Goal: Task Accomplishment & Management: Manage account settings

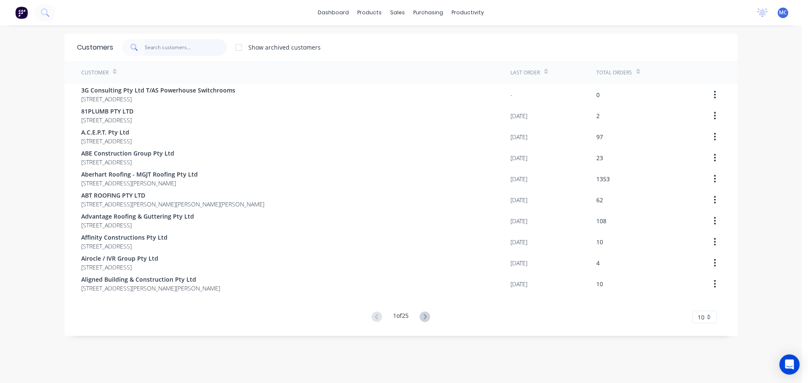
click at [164, 47] on input "text" at bounding box center [186, 47] width 82 height 17
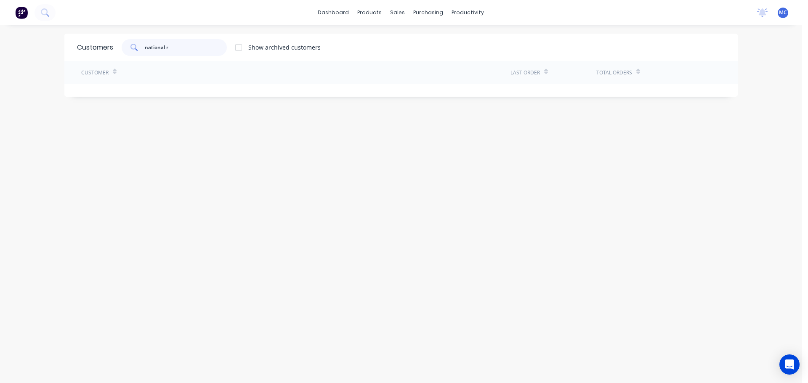
type input "national"
drag, startPoint x: 170, startPoint y: 49, endPoint x: 88, endPoint y: 46, distance: 81.7
click at [88, 45] on div "Customers national Show archived customers" at bounding box center [400, 47] width 673 height 27
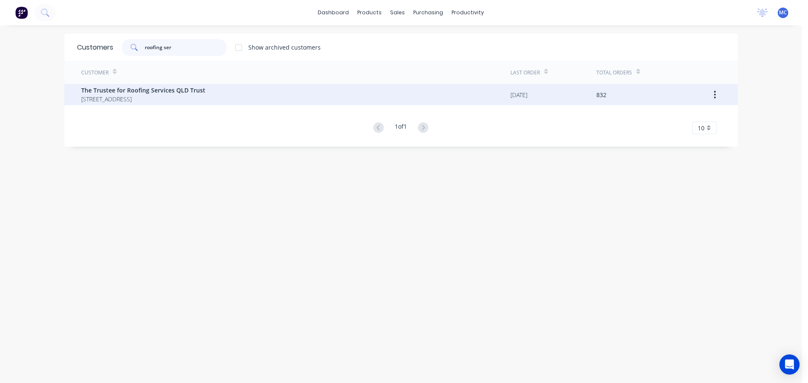
type input "roofing ser"
click at [143, 89] on span "The Trustee for Roofing Services QLD Trust" at bounding box center [143, 90] width 124 height 9
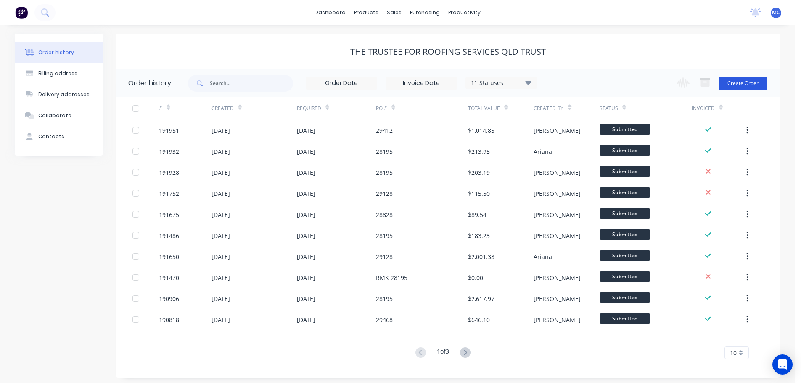
click at [743, 77] on button "Create Order" at bounding box center [743, 83] width 49 height 13
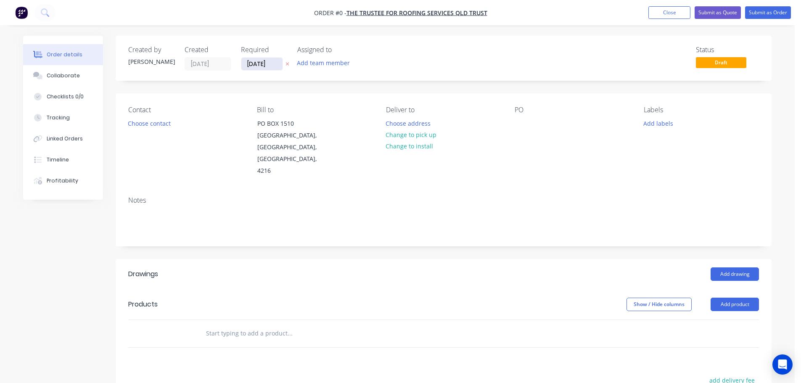
click at [257, 64] on input "[DATE]" at bounding box center [261, 64] width 41 height 13
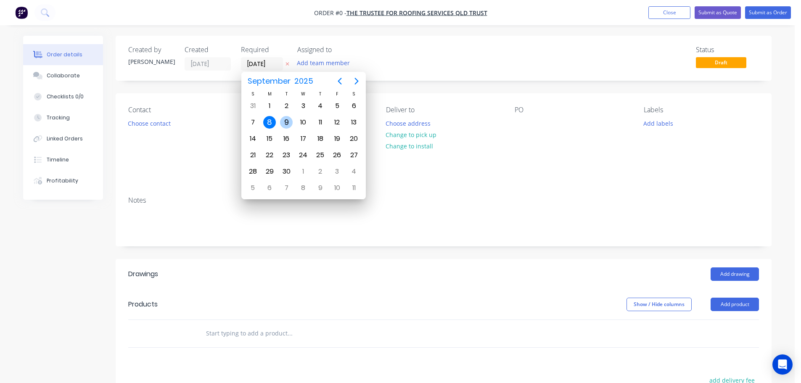
click at [289, 122] on div "9" at bounding box center [286, 122] width 13 height 13
type input "[DATE]"
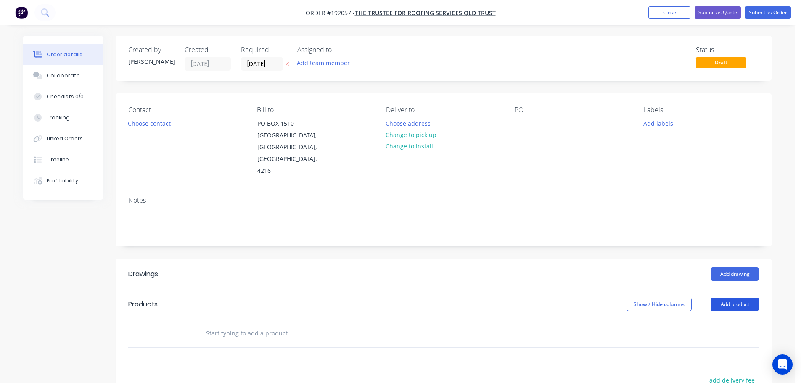
click at [739, 298] on button "Add product" at bounding box center [735, 304] width 48 height 13
click at [714, 320] on div "Product catalogue" at bounding box center [719, 326] width 65 height 12
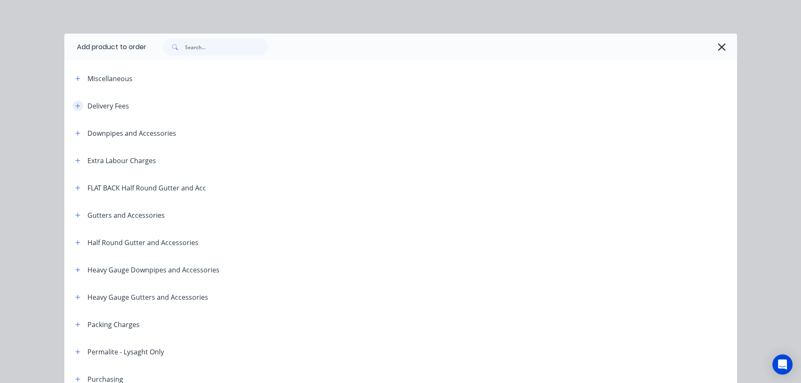
click at [75, 104] on icon "button" at bounding box center [77, 106] width 5 height 6
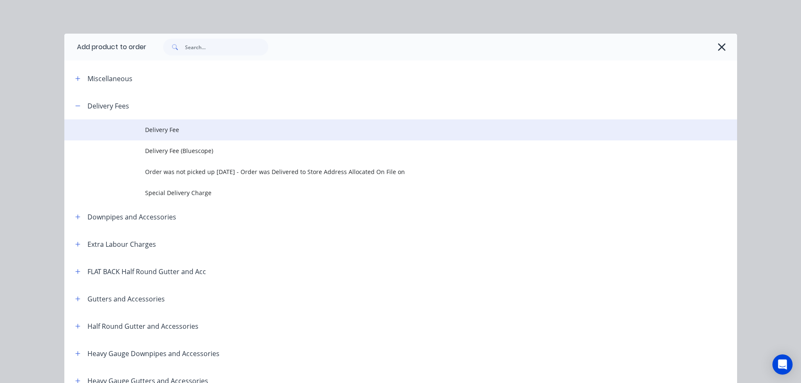
click at [159, 130] on span "Delivery Fee" at bounding box center [382, 129] width 474 height 9
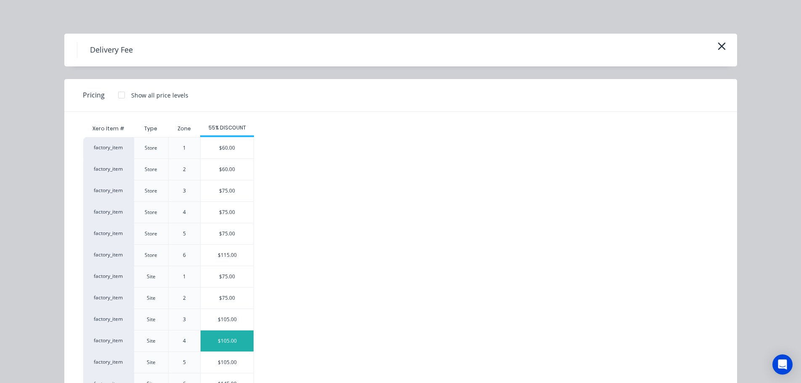
click at [226, 340] on div "$105.00" at bounding box center [227, 341] width 53 height 21
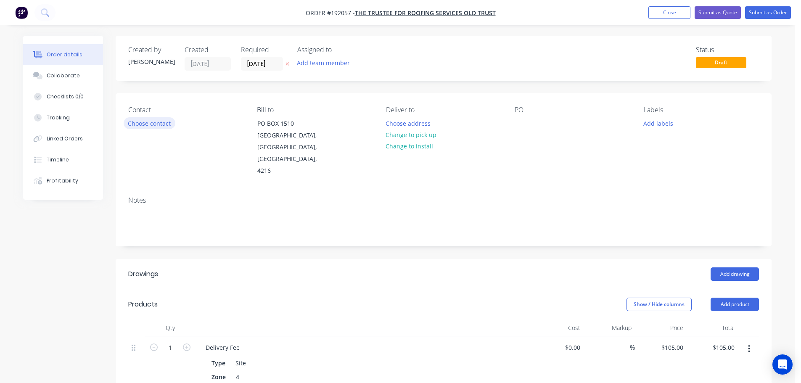
click at [156, 125] on button "Choose contact" at bounding box center [150, 122] width 52 height 11
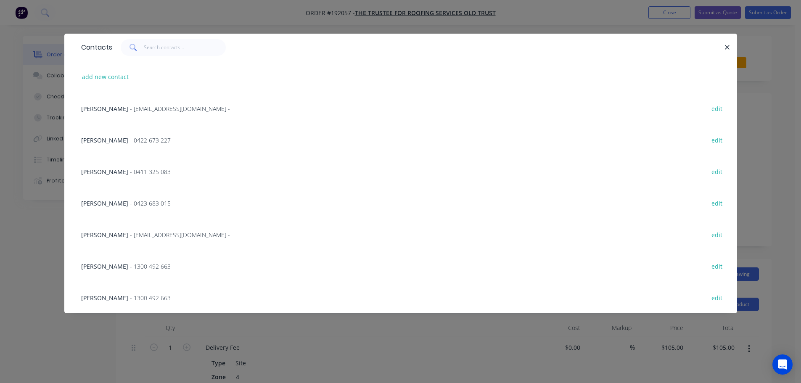
click at [130, 172] on span "- 0411 325 083" at bounding box center [150, 172] width 41 height 8
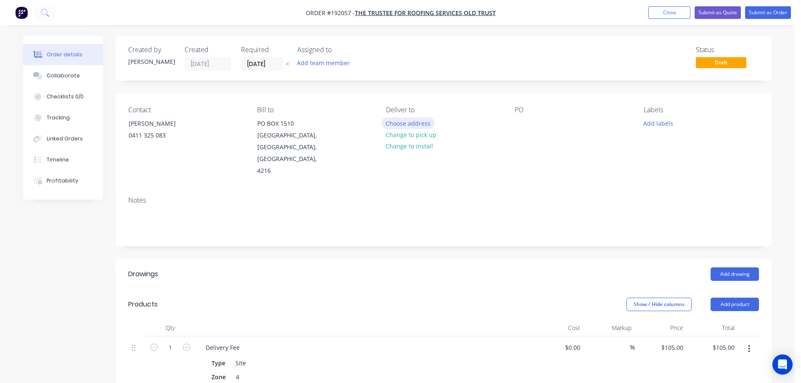
click at [414, 120] on button "Choose address" at bounding box center [409, 122] width 54 height 11
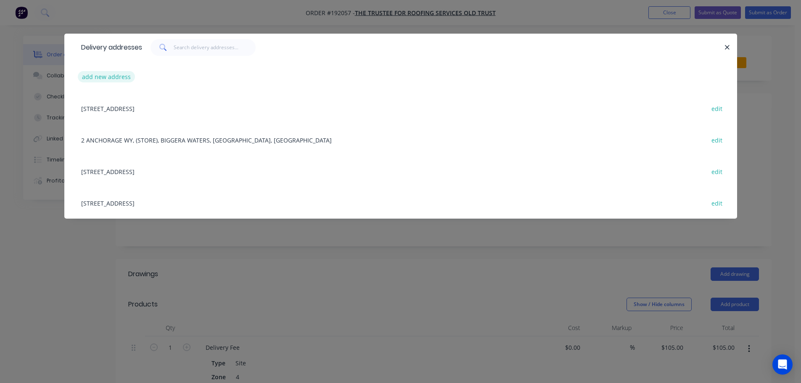
click at [101, 74] on button "add new address" at bounding box center [107, 76] width 58 height 11
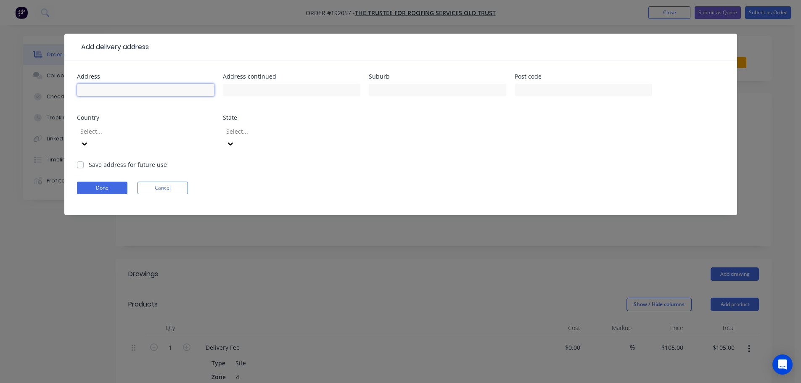
click at [100, 90] on input "text" at bounding box center [146, 90] width 138 height 13
type input "[STREET_ADDRESS][PERSON_NAME]"
type input "Gatton"
click button "Done" at bounding box center [102, 188] width 50 height 13
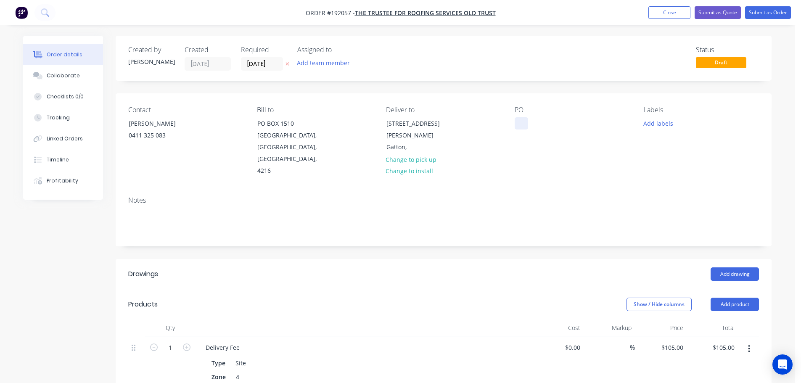
click at [521, 122] on div at bounding box center [521, 123] width 13 height 12
click at [737, 268] on button "Add drawing" at bounding box center [735, 274] width 48 height 13
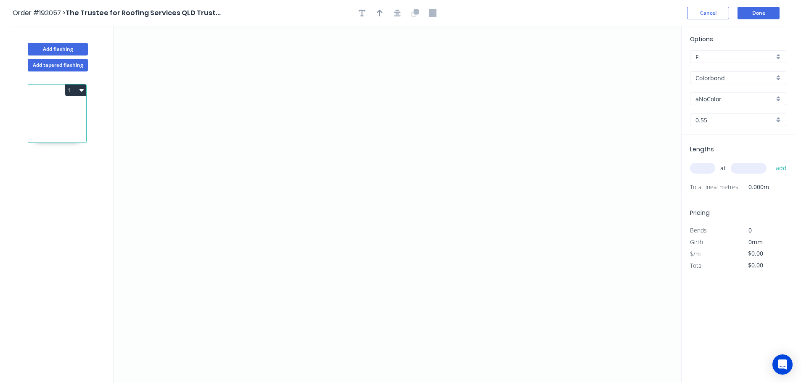
click at [708, 100] on input "aNoColor" at bounding box center [735, 99] width 79 height 9
click at [710, 141] on div "Surfmist" at bounding box center [738, 144] width 95 height 15
type input "Surfmist"
click at [706, 168] on input "text" at bounding box center [702, 168] width 25 height 11
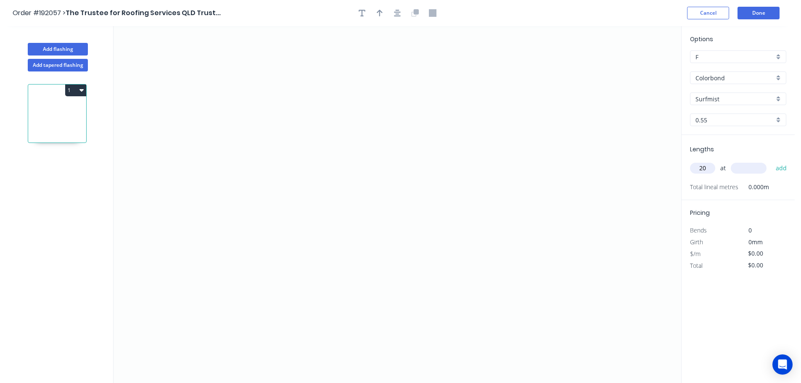
type input "20"
type input "6000"
click at [772, 161] on button "add" at bounding box center [782, 168] width 20 height 14
drag, startPoint x: 218, startPoint y: 117, endPoint x: 218, endPoint y: 79, distance: 37.9
click at [218, 116] on icon "0" at bounding box center [398, 204] width 568 height 357
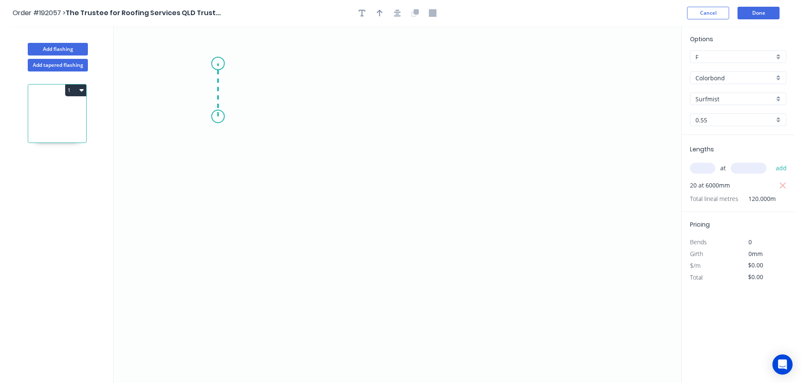
click at [219, 64] on icon "0" at bounding box center [398, 204] width 568 height 357
click at [275, 63] on icon "0 ?" at bounding box center [398, 204] width 568 height 357
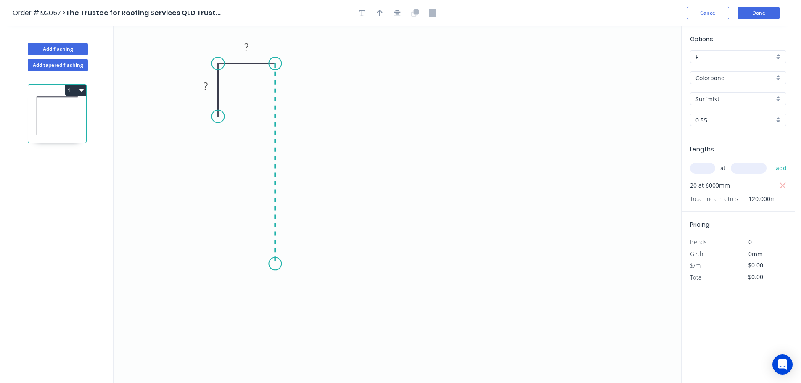
click at [270, 264] on icon "0 ? ?" at bounding box center [398, 204] width 568 height 357
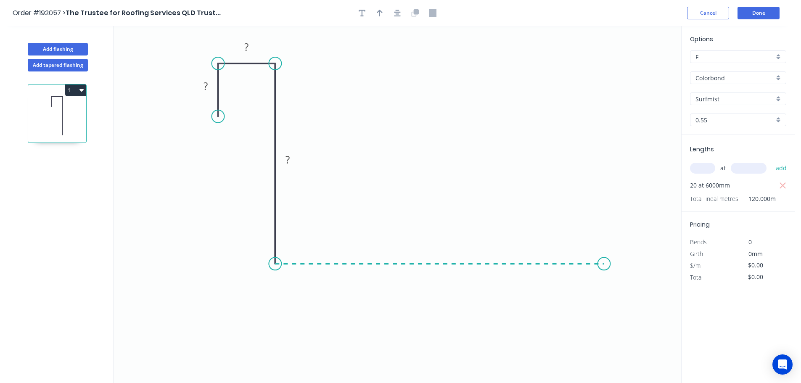
click at [605, 277] on icon "0 ? ? ?" at bounding box center [398, 204] width 568 height 357
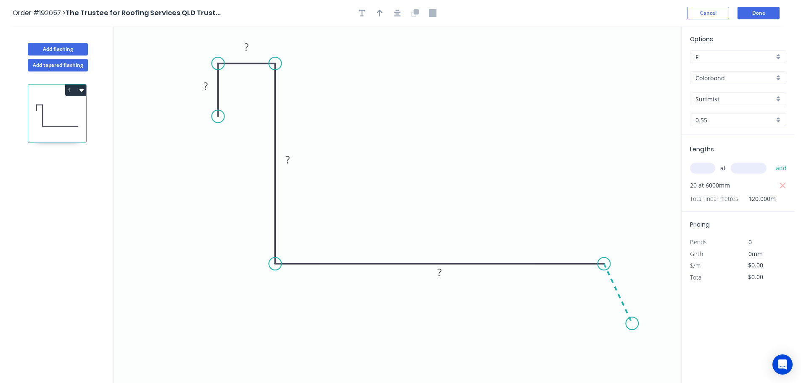
click at [633, 324] on icon "0 ? ? ? ?" at bounding box center [398, 204] width 568 height 357
click at [633, 324] on circle at bounding box center [632, 323] width 13 height 13
click at [207, 86] on tspan "?" at bounding box center [206, 86] width 4 height 14
click at [379, 17] on button "button" at bounding box center [380, 13] width 13 height 13
type input "$16.32"
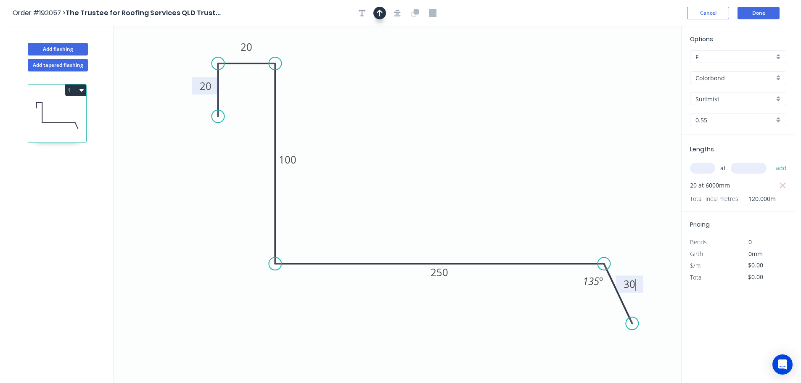
type input "$1,958.40"
click at [640, 67] on icon at bounding box center [639, 58] width 8 height 27
drag, startPoint x: 640, startPoint y: 67, endPoint x: 457, endPoint y: 132, distance: 194.5
click at [457, 132] on icon at bounding box center [463, 125] width 24 height 24
click at [765, 11] on button "Done" at bounding box center [759, 13] width 42 height 13
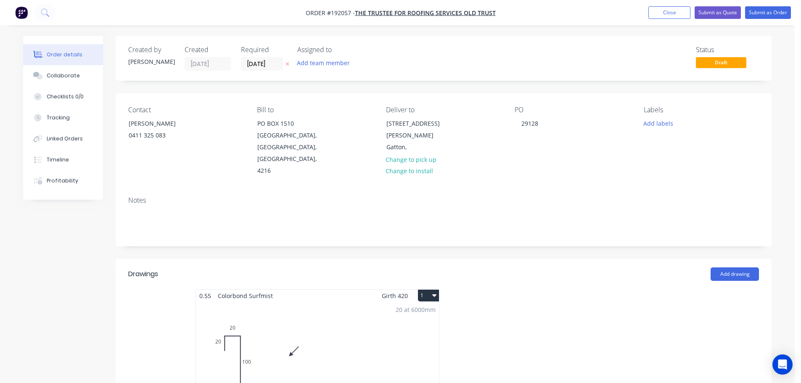
click at [308, 321] on div "20 at 6000mm Total lm $/M Total 120m $16.32 $1,958.40" at bounding box center [317, 366] width 243 height 128
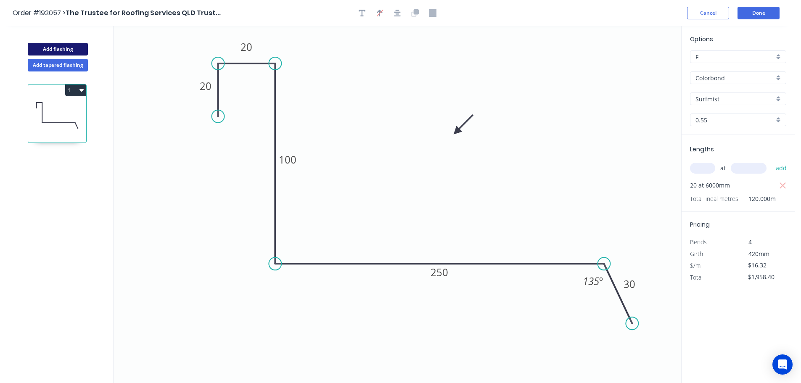
click at [57, 46] on button "Add flashing" at bounding box center [58, 49] width 60 height 13
type input "$0.00"
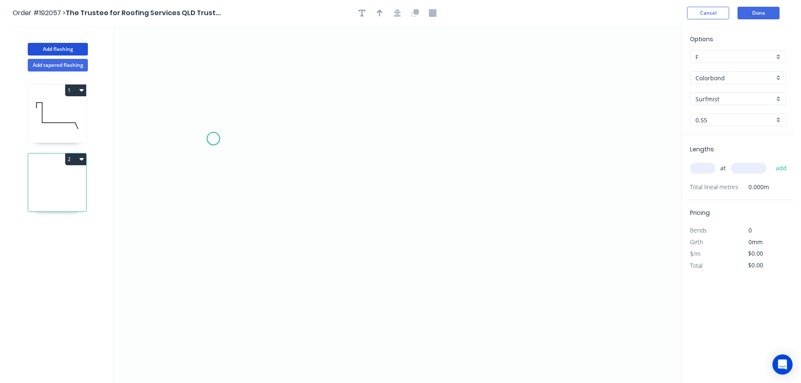
click at [213, 139] on icon "0" at bounding box center [398, 204] width 568 height 357
click at [212, 91] on icon "0" at bounding box center [398, 204] width 568 height 357
click at [288, 94] on icon "0 ?" at bounding box center [398, 204] width 568 height 357
click at [282, 221] on icon "0 ? ?" at bounding box center [398, 204] width 568 height 357
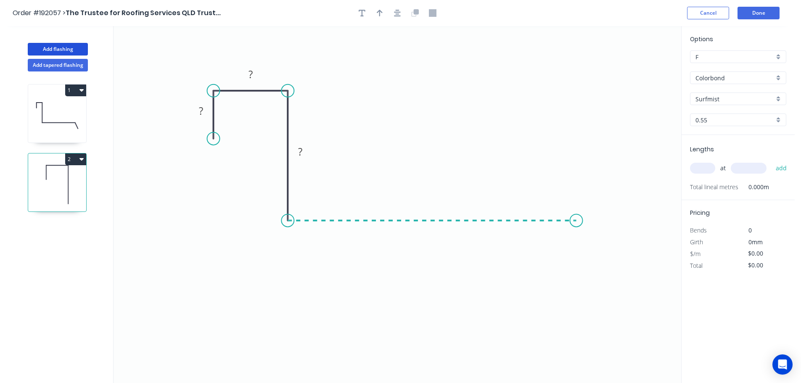
click at [577, 226] on icon "0 ? ? ?" at bounding box center [398, 204] width 568 height 357
click at [598, 197] on icon "0 ? ? ? ?" at bounding box center [398, 204] width 568 height 357
click at [621, 223] on icon "0 ? ? ? ? ?" at bounding box center [398, 204] width 568 height 357
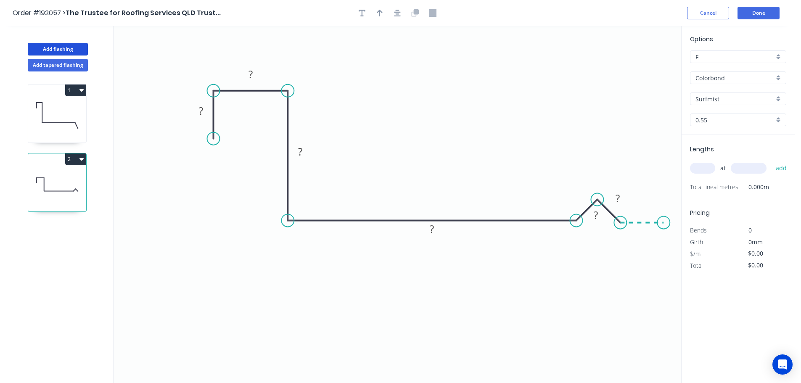
click at [664, 223] on icon "0 ? ? ? ? ? ?" at bounding box center [398, 204] width 568 height 357
click at [664, 223] on circle at bounding box center [664, 222] width 13 height 13
click at [382, 13] on icon "button" at bounding box center [380, 13] width 6 height 8
click at [639, 66] on icon at bounding box center [639, 58] width 8 height 27
drag, startPoint x: 639, startPoint y: 66, endPoint x: 348, endPoint y: 130, distance: 298.1
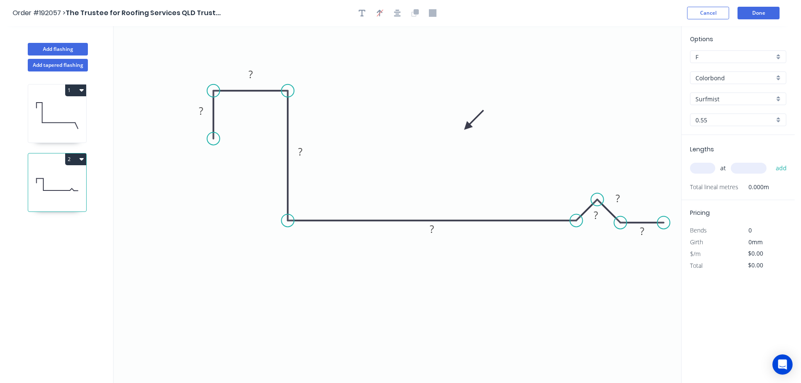
click at [462, 127] on icon at bounding box center [474, 120] width 24 height 24
click at [201, 111] on tspan "?" at bounding box center [201, 111] width 4 height 14
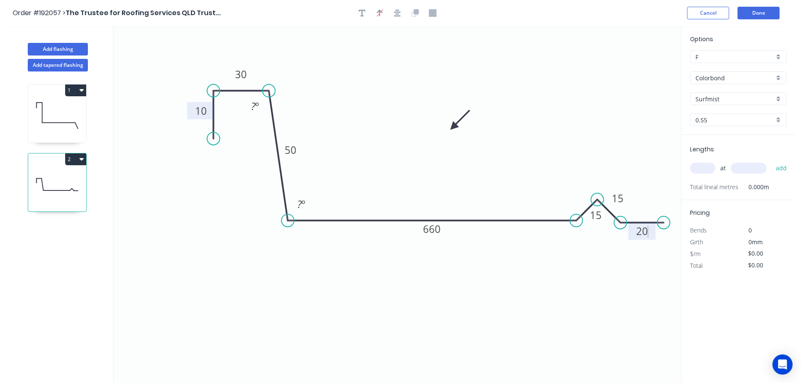
drag, startPoint x: 285, startPoint y: 92, endPoint x: 269, endPoint y: 90, distance: 16.5
click at [269, 90] on circle at bounding box center [269, 91] width 13 height 13
type input "$24.16"
drag, startPoint x: 213, startPoint y: 88, endPoint x: 213, endPoint y: 77, distance: 11.8
click at [213, 77] on circle at bounding box center [213, 76] width 13 height 13
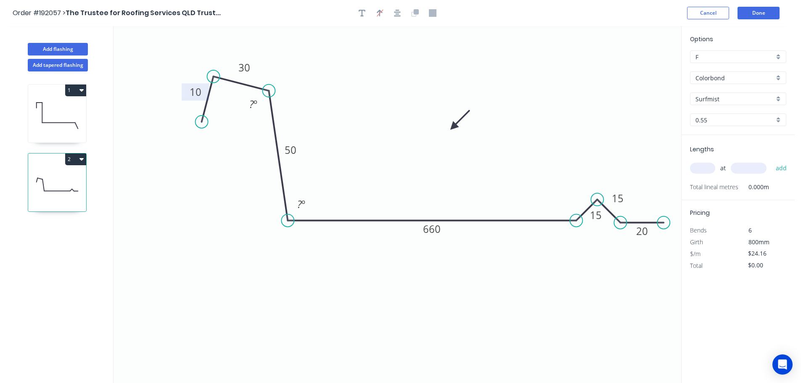
drag, startPoint x: 213, startPoint y: 138, endPoint x: 202, endPoint y: 122, distance: 19.5
click at [202, 122] on circle at bounding box center [202, 122] width 13 height 13
drag, startPoint x: 215, startPoint y: 76, endPoint x: 212, endPoint y: 98, distance: 22.4
click at [212, 98] on circle at bounding box center [212, 98] width 13 height 13
drag, startPoint x: 201, startPoint y: 124, endPoint x: 216, endPoint y: 128, distance: 15.4
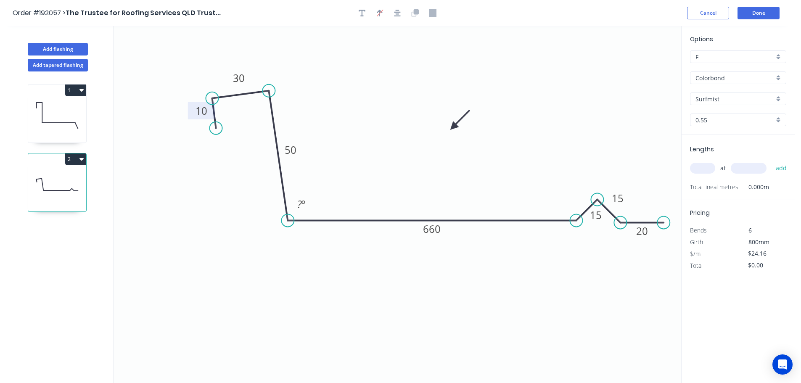
click at [216, 128] on circle at bounding box center [216, 128] width 13 height 13
click at [301, 202] on tspan "?" at bounding box center [299, 204] width 5 height 14
click at [698, 167] on input "text" at bounding box center [702, 168] width 25 height 11
type input "14"
type input "3600"
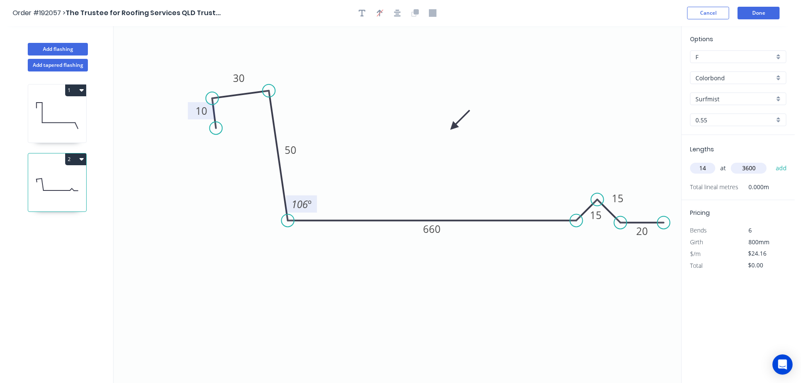
click at [772, 161] on button "add" at bounding box center [782, 168] width 20 height 14
click at [85, 162] on button "2" at bounding box center [75, 160] width 21 height 12
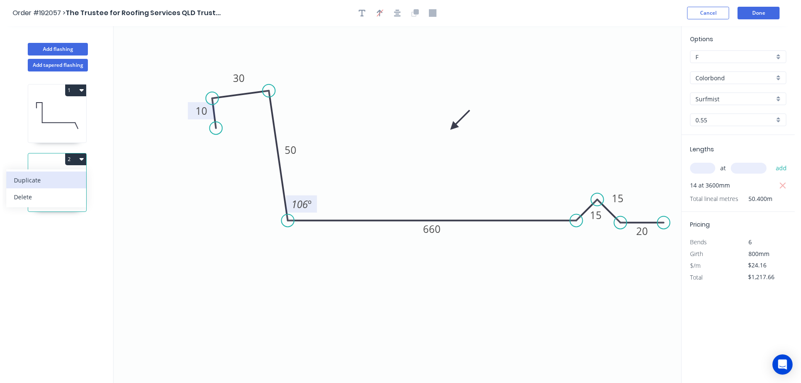
click at [34, 180] on div "Duplicate" at bounding box center [46, 180] width 65 height 12
type input "$0.00"
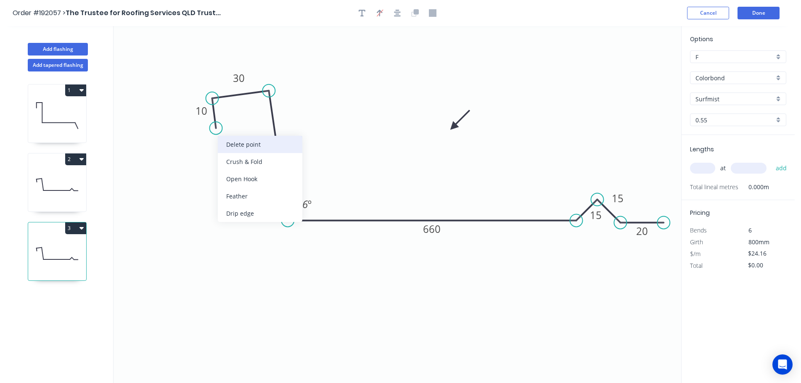
click at [240, 146] on div "Delete point" at bounding box center [260, 144] width 85 height 17
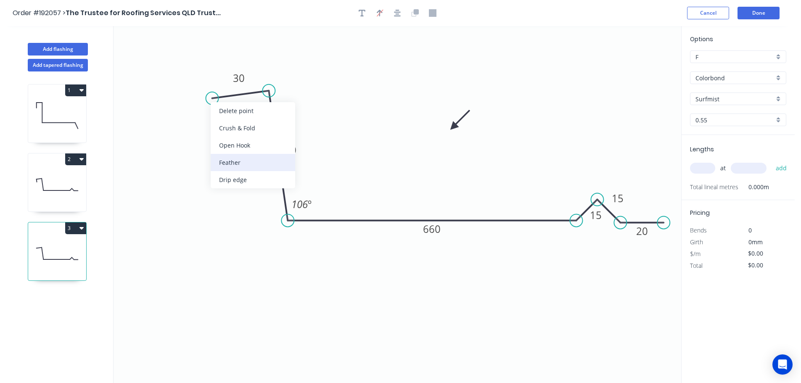
click at [232, 165] on div "Feather" at bounding box center [253, 162] width 85 height 17
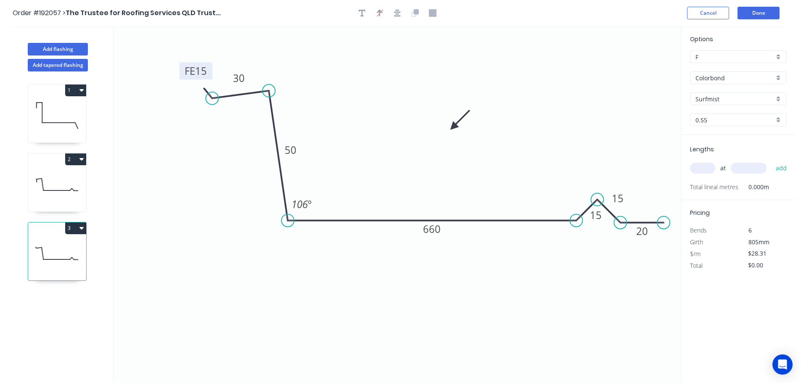
drag, startPoint x: 208, startPoint y: 69, endPoint x: 183, endPoint y: 62, distance: 26.0
click at [183, 62] on rect at bounding box center [196, 70] width 33 height 17
click at [201, 70] on tspan "15" at bounding box center [201, 69] width 12 height 14
type input "$24.16"
click at [700, 169] on input "text" at bounding box center [702, 168] width 25 height 11
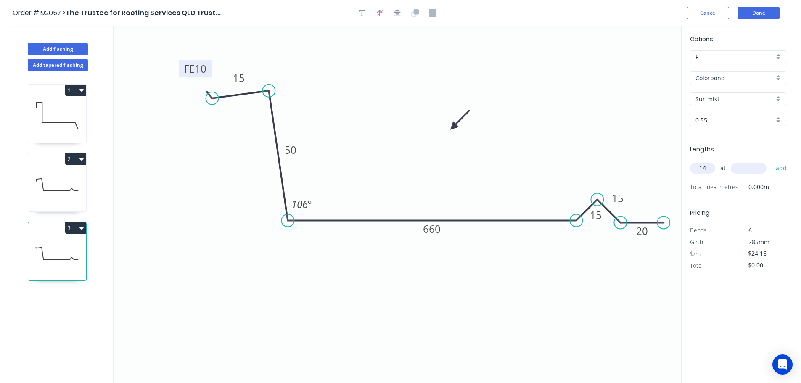
type input "14"
type input "3600"
click at [772, 161] on button "add" at bounding box center [782, 168] width 20 height 14
type input "$1,217.66"
click at [53, 48] on button "Add flashing" at bounding box center [58, 49] width 60 height 13
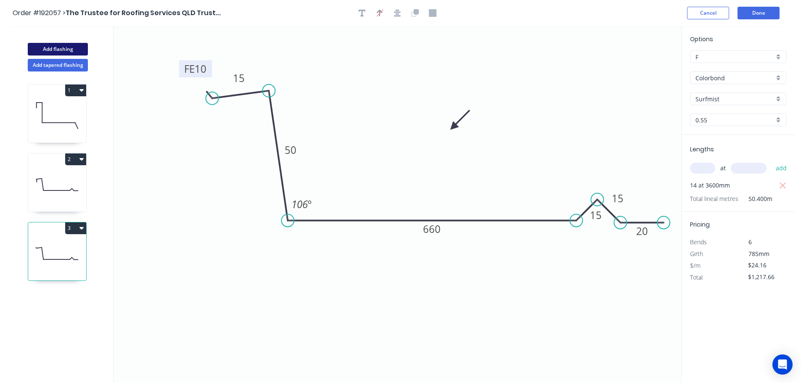
type input "$0.00"
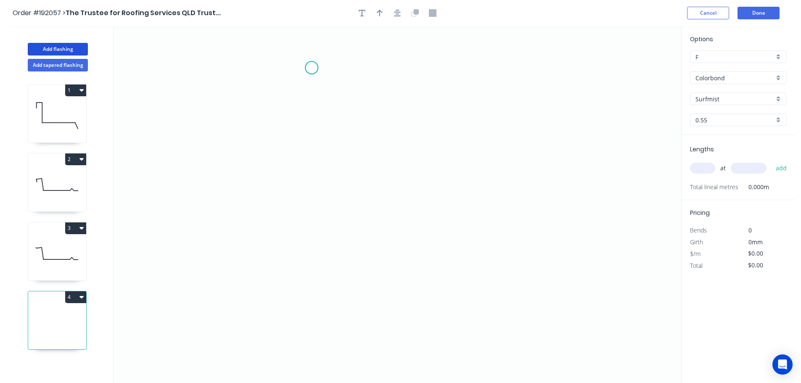
click at [312, 68] on icon "0" at bounding box center [398, 204] width 568 height 357
drag, startPoint x: 309, startPoint y: 238, endPoint x: 379, endPoint y: 237, distance: 70.7
click at [310, 238] on icon "0" at bounding box center [398, 204] width 568 height 357
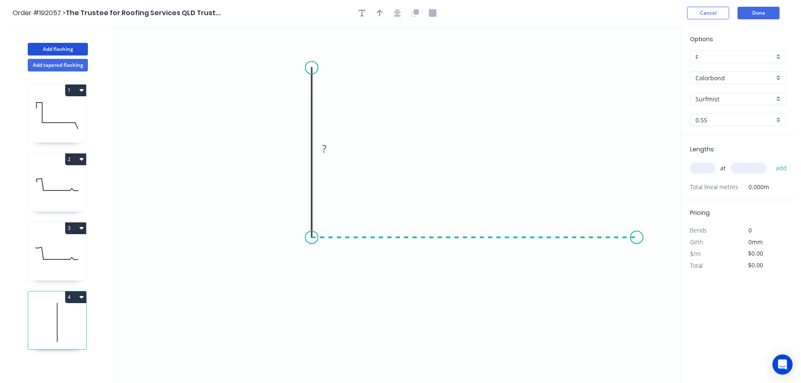
click at [637, 234] on icon "0 ?" at bounding box center [398, 204] width 568 height 357
click at [668, 269] on icon "0 ? ?" at bounding box center [398, 204] width 568 height 357
click at [668, 269] on circle at bounding box center [667, 267] width 13 height 13
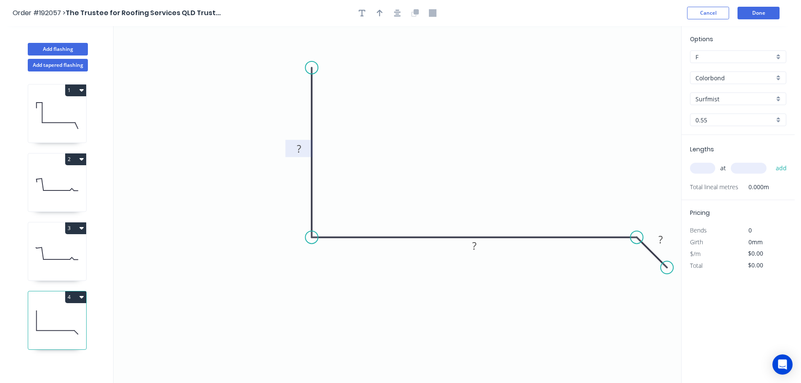
click at [297, 147] on rect at bounding box center [299, 149] width 17 height 12
click at [397, 13] on icon "button" at bounding box center [397, 13] width 7 height 7
type input "$14.69"
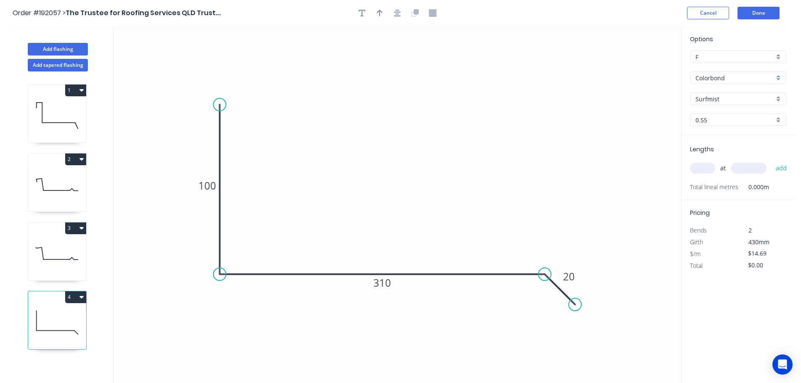
click at [385, 18] on div at bounding box center [397, 13] width 88 height 13
click at [377, 16] on icon "button" at bounding box center [380, 13] width 6 height 8
click at [639, 66] on icon at bounding box center [639, 58] width 8 height 27
drag, startPoint x: 639, startPoint y: 66, endPoint x: 409, endPoint y: 147, distance: 243.0
click at [432, 146] on icon at bounding box center [444, 135] width 24 height 24
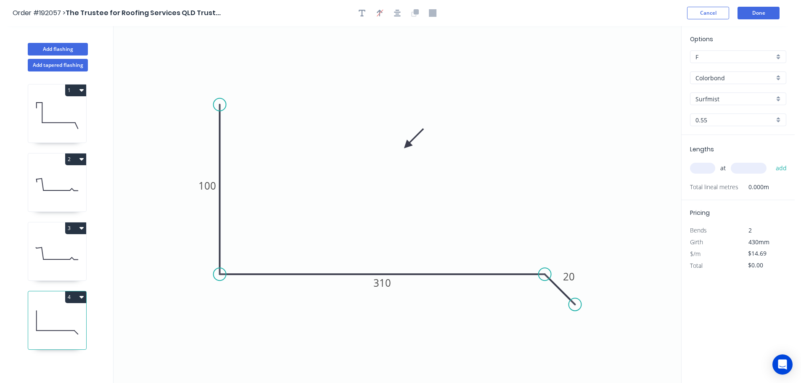
click at [700, 166] on input "text" at bounding box center [702, 168] width 25 height 11
type input "1"
type input "1200"
click at [772, 161] on button "add" at bounding box center [782, 168] width 20 height 14
drag, startPoint x: 82, startPoint y: 299, endPoint x: 59, endPoint y: 306, distance: 23.5
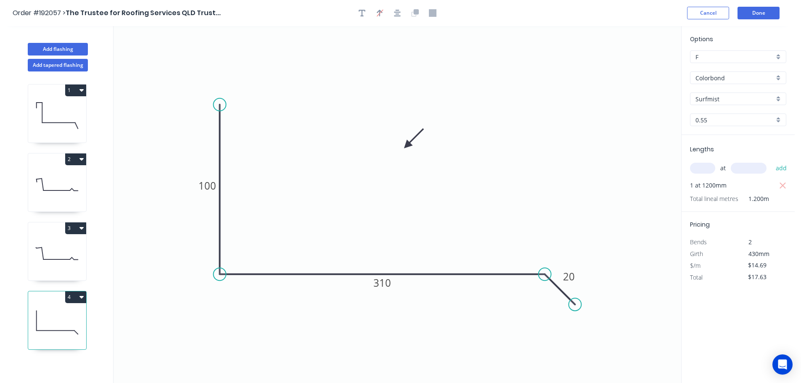
click at [81, 299] on icon "button" at bounding box center [82, 297] width 4 height 7
click at [37, 319] on div "Duplicate" at bounding box center [46, 318] width 65 height 12
type input "$0.00"
click at [382, 284] on tspan "310" at bounding box center [383, 283] width 18 height 14
click at [700, 169] on input "text" at bounding box center [702, 168] width 25 height 11
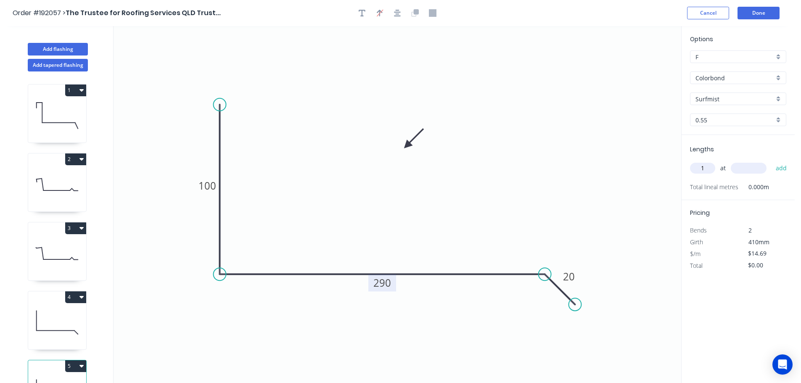
type input "1"
type input "1200"
click at [772, 161] on button "add" at bounding box center [782, 168] width 20 height 14
type input "$17.63"
click at [56, 47] on button "Add flashing" at bounding box center [58, 49] width 60 height 13
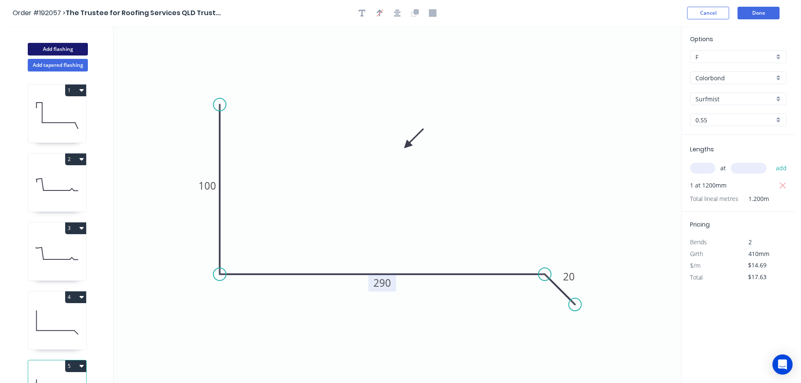
type input "$0.00"
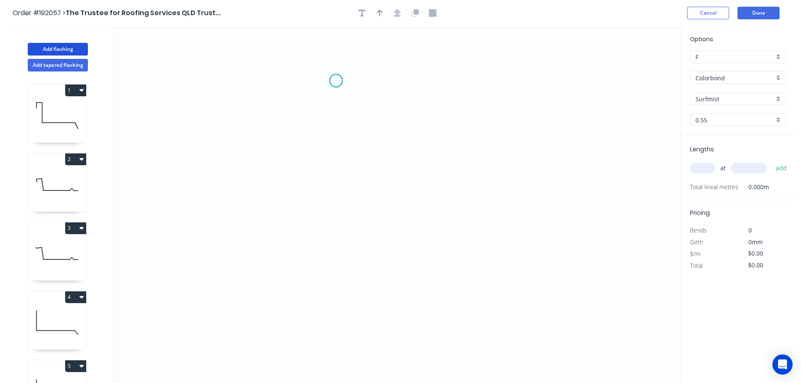
click at [336, 81] on icon "0" at bounding box center [398, 204] width 568 height 357
click at [295, 288] on icon "0" at bounding box center [398, 204] width 568 height 357
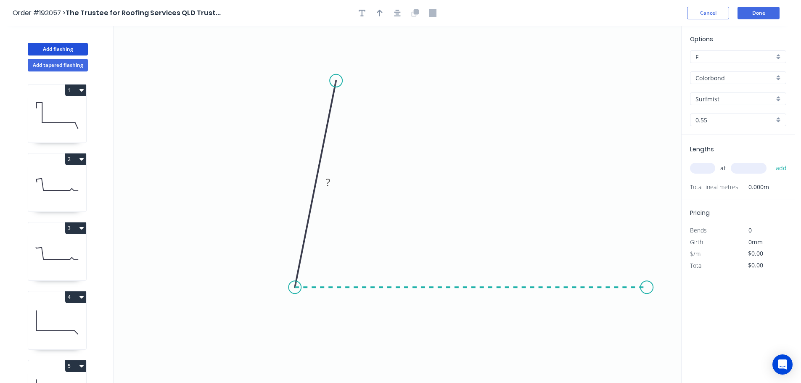
click at [647, 283] on icon "0 ?" at bounding box center [398, 204] width 568 height 357
click at [647, 284] on circle at bounding box center [646, 287] width 13 height 13
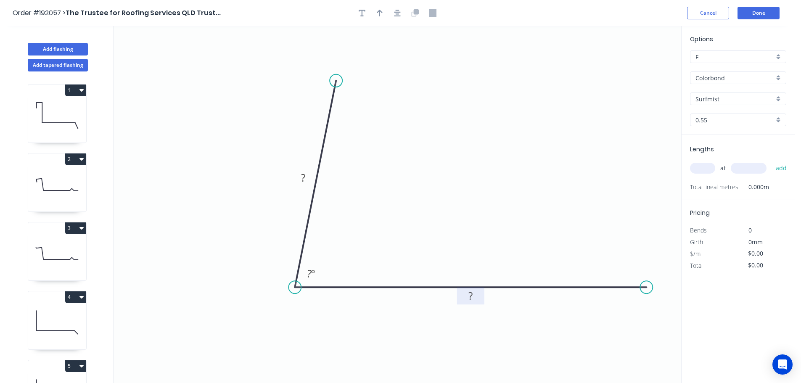
click at [473, 297] on tspan "?" at bounding box center [471, 296] width 4 height 14
type input "$13.88"
click at [379, 13] on icon "button" at bounding box center [380, 13] width 6 height 8
click at [639, 69] on icon at bounding box center [639, 58] width 8 height 27
drag, startPoint x: 639, startPoint y: 69, endPoint x: 481, endPoint y: 180, distance: 193.9
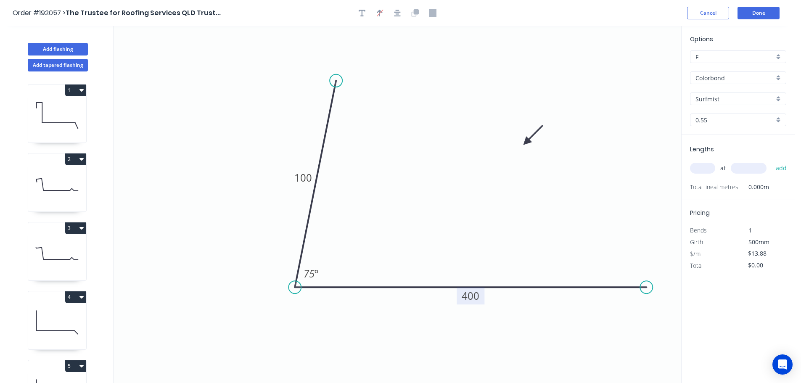
click at [521, 147] on icon at bounding box center [533, 135] width 24 height 24
click at [706, 164] on input "text" at bounding box center [702, 168] width 25 height 11
type input "1"
type input "1200"
click at [772, 161] on button "add" at bounding box center [782, 168] width 20 height 14
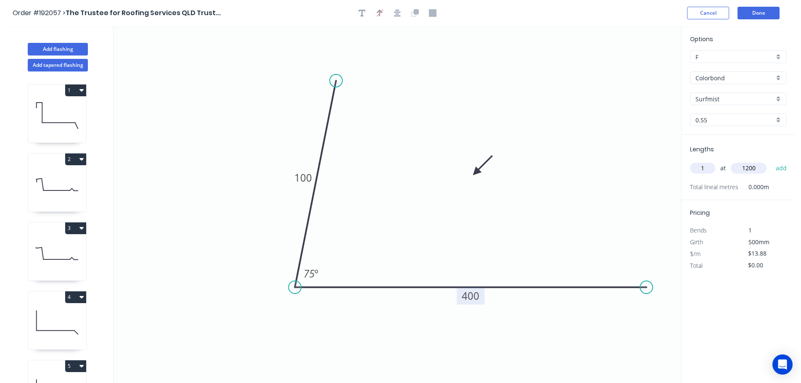
type input "$16.66"
click at [765, 11] on button "Done" at bounding box center [759, 13] width 42 height 13
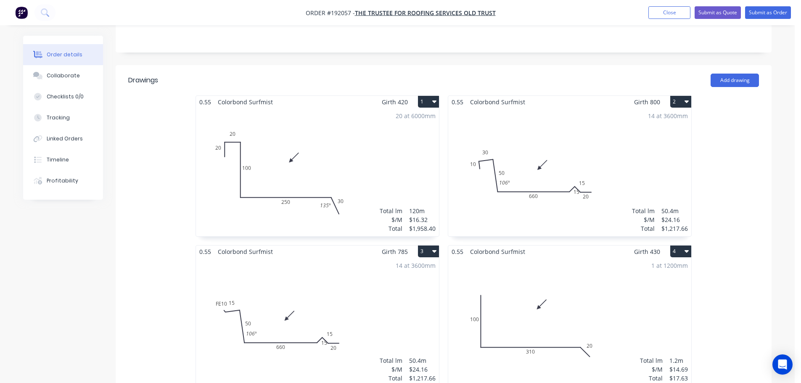
scroll to position [252, 0]
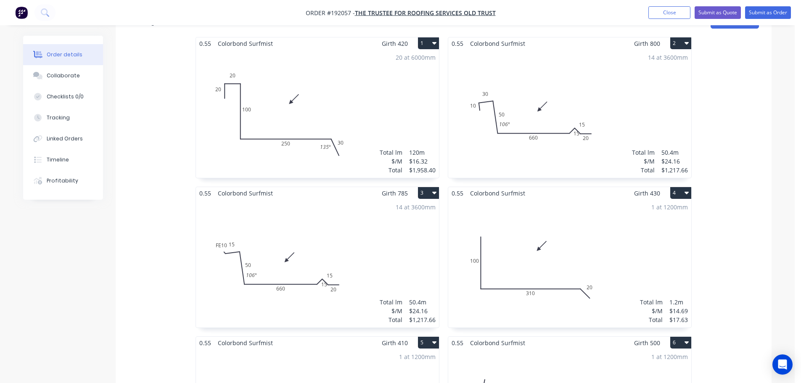
click at [595, 114] on div "14 at 3600mm Total lm $/M Total 50.4m $24.16 $1,217.66" at bounding box center [569, 114] width 243 height 128
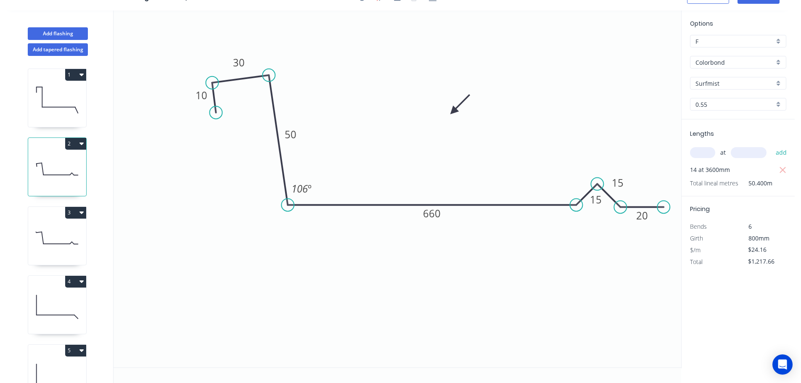
scroll to position [16, 0]
drag, startPoint x: 607, startPoint y: 206, endPoint x: 578, endPoint y: 194, distance: 31.5
click at [578, 194] on rect at bounding box center [566, 187] width 27 height 17
click at [52, 232] on icon at bounding box center [57, 238] width 58 height 54
drag, startPoint x: 607, startPoint y: 202, endPoint x: 573, endPoint y: 188, distance: 36.4
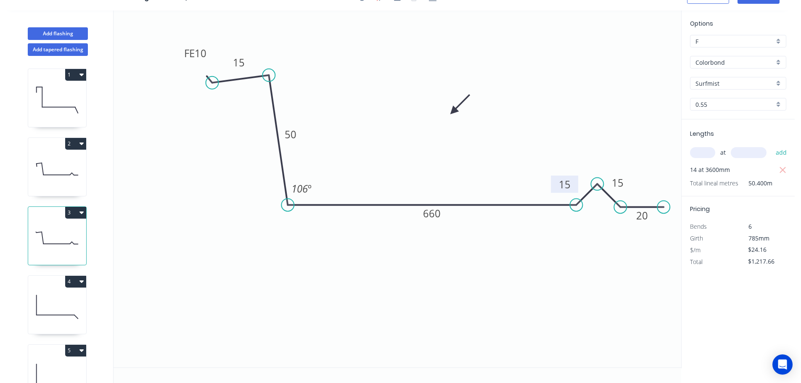
click at [575, 187] on rect at bounding box center [564, 184] width 27 height 17
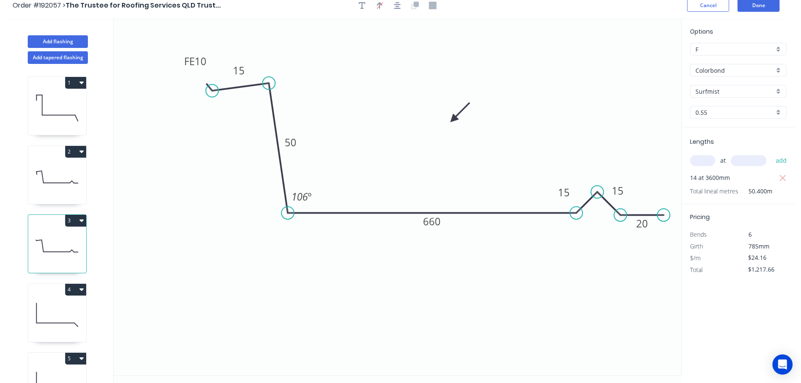
scroll to position [0, 0]
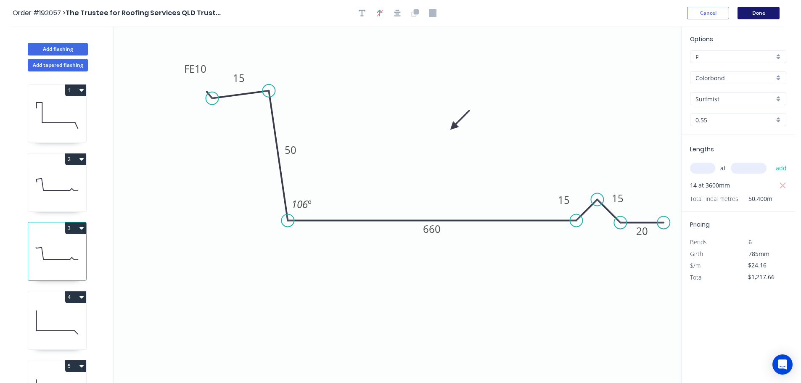
click at [761, 9] on button "Done" at bounding box center [759, 13] width 42 height 13
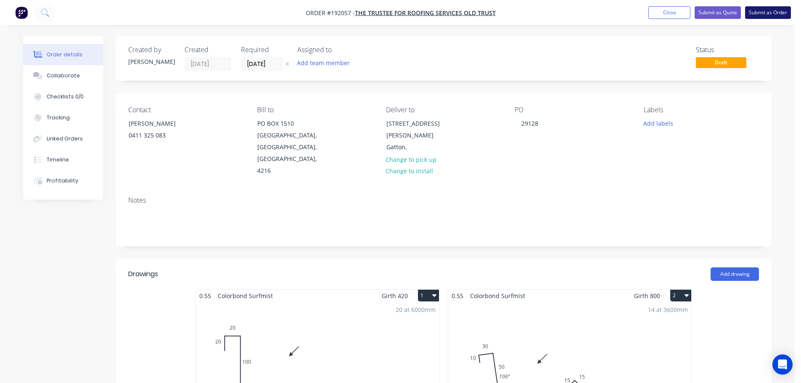
click at [768, 13] on button "Submit as Order" at bounding box center [768, 12] width 46 height 13
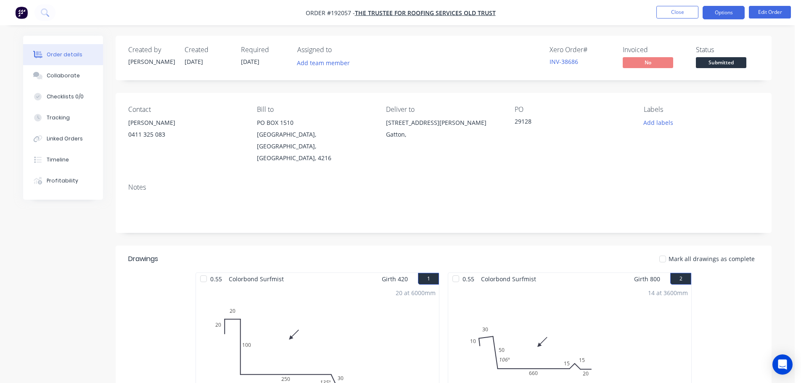
click at [727, 12] on button "Options" at bounding box center [724, 12] width 42 height 13
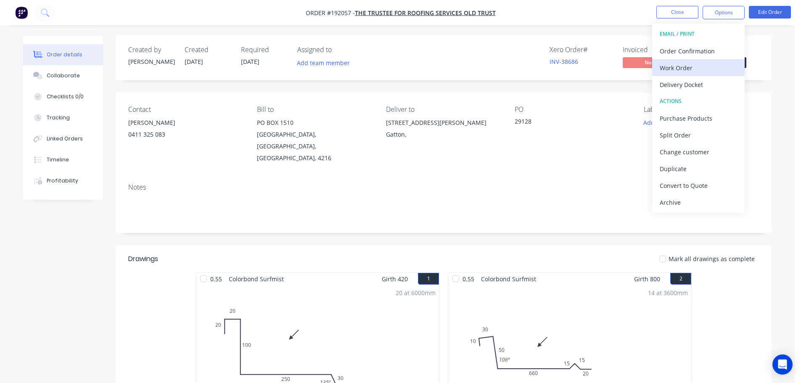
click at [671, 70] on div "Work Order" at bounding box center [698, 68] width 77 height 12
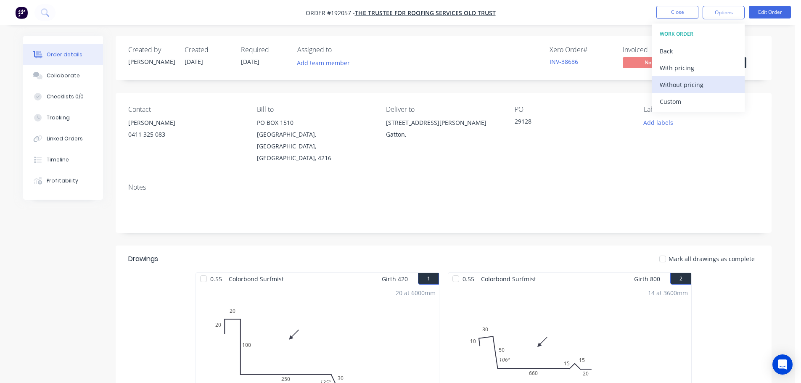
click at [673, 83] on div "Without pricing" at bounding box center [698, 85] width 77 height 12
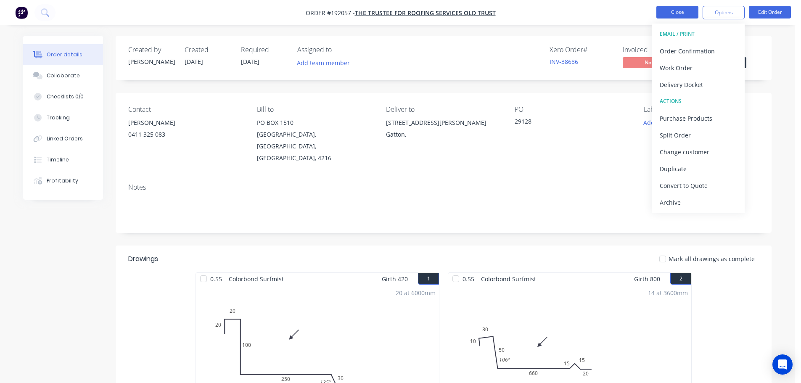
click at [689, 12] on button "Close" at bounding box center [678, 12] width 42 height 13
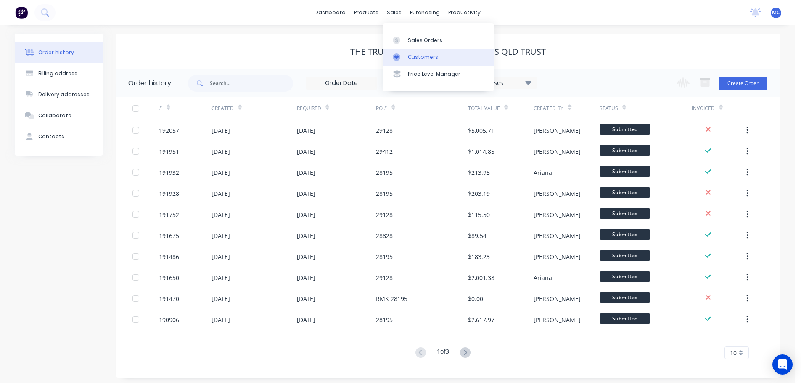
click at [416, 58] on div "Customers" at bounding box center [423, 57] width 30 height 8
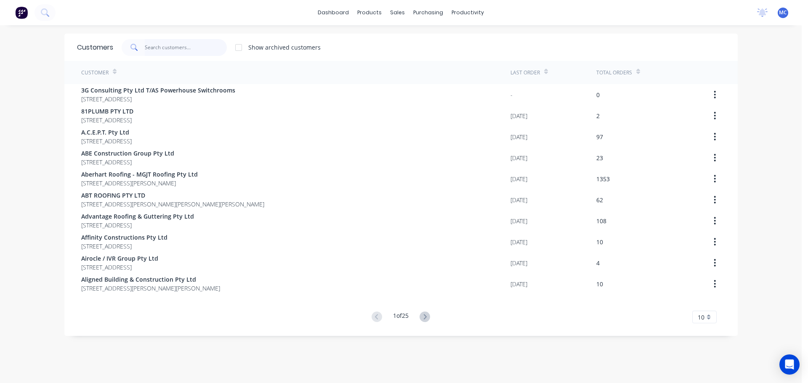
click at [157, 53] on input "text" at bounding box center [186, 47] width 82 height 17
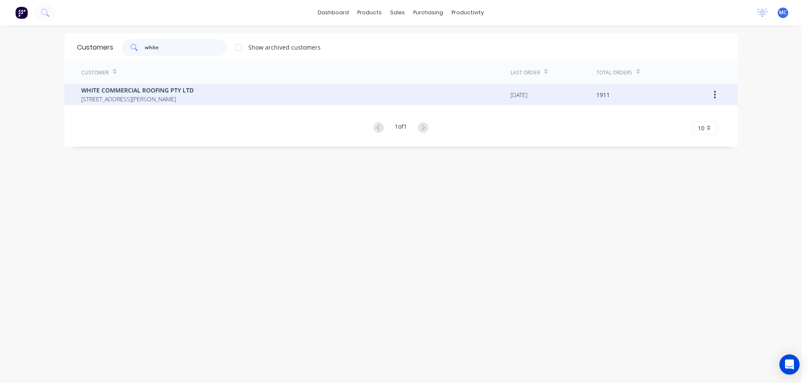
type input "white"
click at [122, 90] on span "WHITE COMMERCIAL ROOFING PTY LTD" at bounding box center [137, 90] width 112 height 9
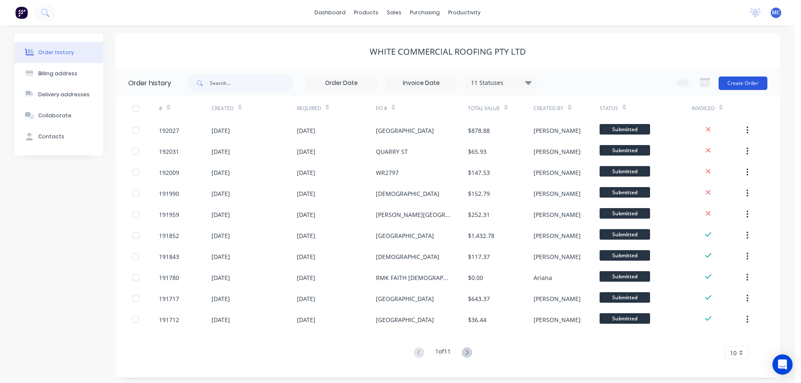
click at [749, 82] on button "Create Order" at bounding box center [743, 83] width 49 height 13
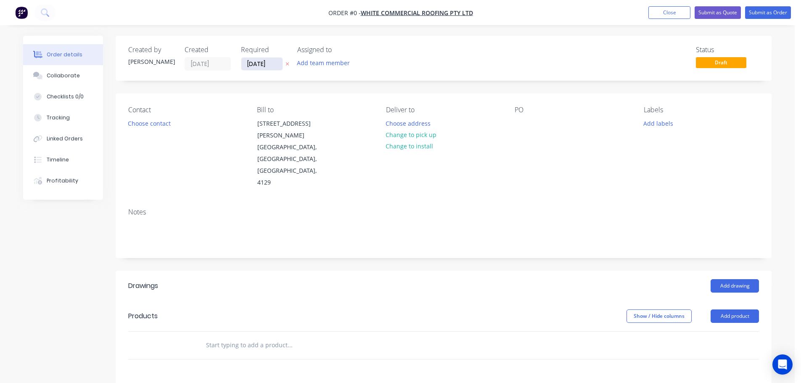
click at [262, 65] on input "[DATE]" at bounding box center [261, 64] width 41 height 13
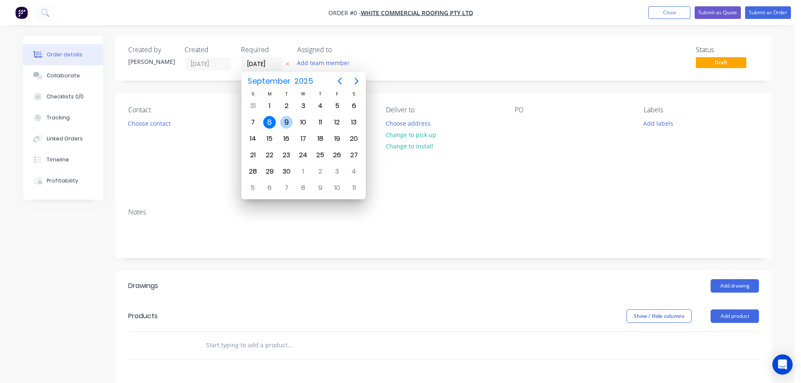
click at [288, 122] on div "9" at bounding box center [286, 122] width 13 height 13
type input "[DATE]"
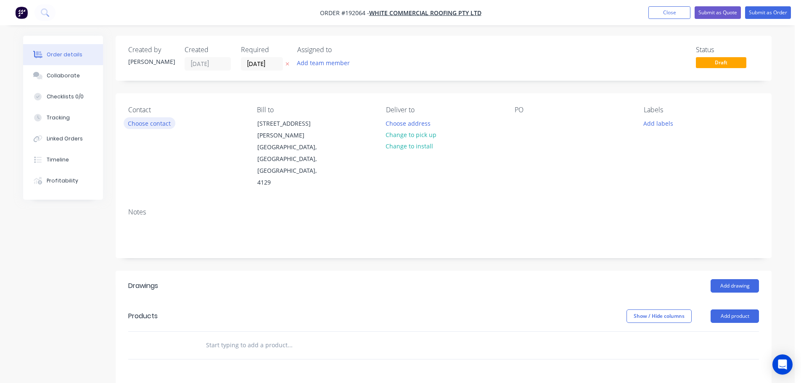
click at [146, 123] on button "Choose contact" at bounding box center [150, 122] width 52 height 11
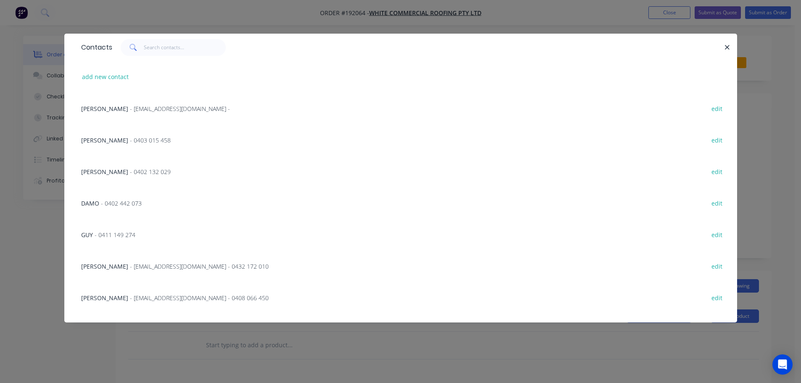
click at [112, 202] on span "- 0402 442 073" at bounding box center [121, 203] width 41 height 8
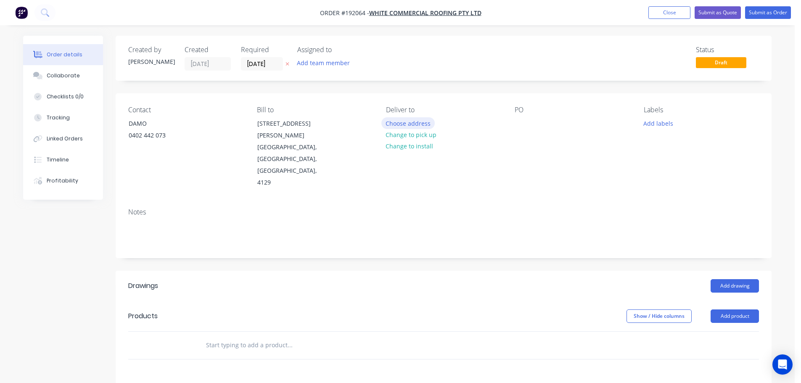
click at [409, 122] on button "Choose address" at bounding box center [409, 122] width 54 height 11
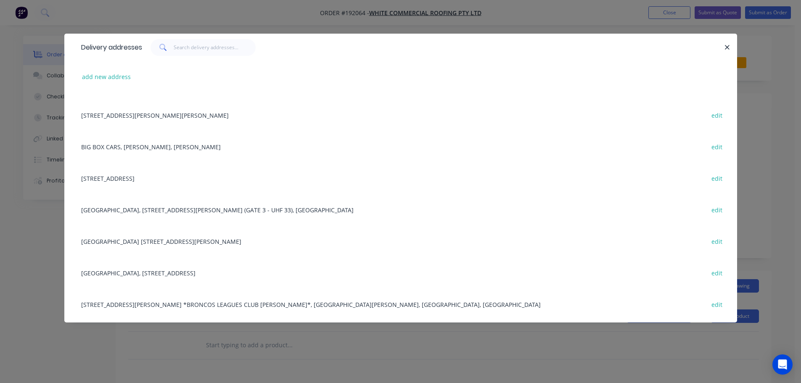
scroll to position [126, 0]
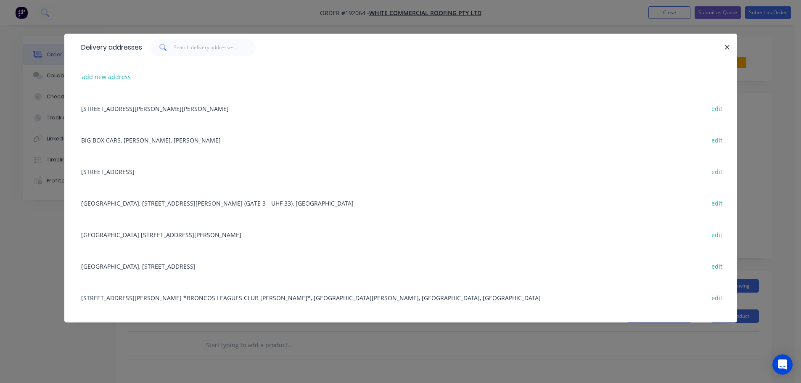
click at [173, 203] on div "[GEOGRAPHIC_DATA], [STREET_ADDRESS][PERSON_NAME] (GATE 3 - UHF 33), [GEOGRAPHIC…" at bounding box center [401, 203] width 648 height 32
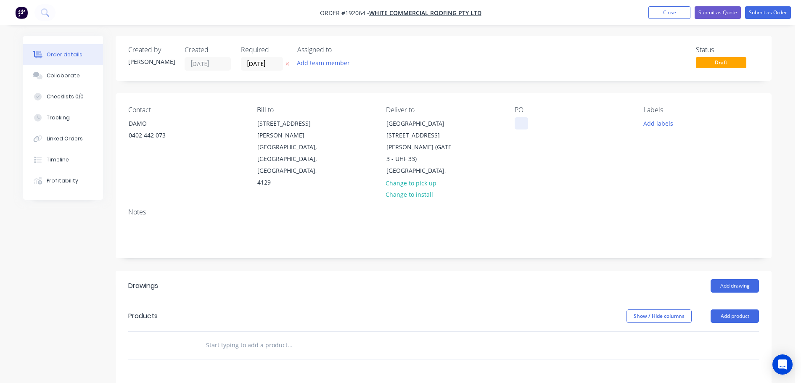
click at [521, 122] on div at bounding box center [521, 123] width 13 height 12
click at [732, 279] on button "Add drawing" at bounding box center [735, 285] width 48 height 13
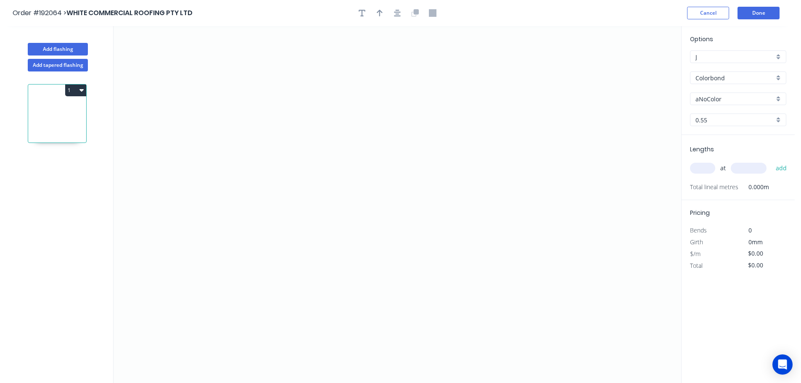
click at [721, 99] on input "aNoColor" at bounding box center [735, 99] width 79 height 9
click at [713, 143] on div "Surfmist" at bounding box center [738, 144] width 95 height 15
type input "Surfmist"
click at [707, 171] on input "text" at bounding box center [702, 168] width 25 height 11
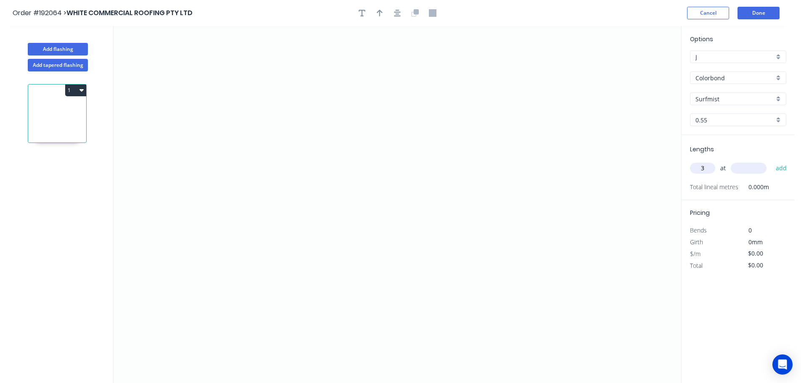
type input "3"
type input "5400"
click at [772, 161] on button "add" at bounding box center [782, 168] width 20 height 14
click at [527, 197] on icon "0" at bounding box center [398, 204] width 568 height 357
click at [550, 220] on icon "0" at bounding box center [398, 204] width 568 height 357
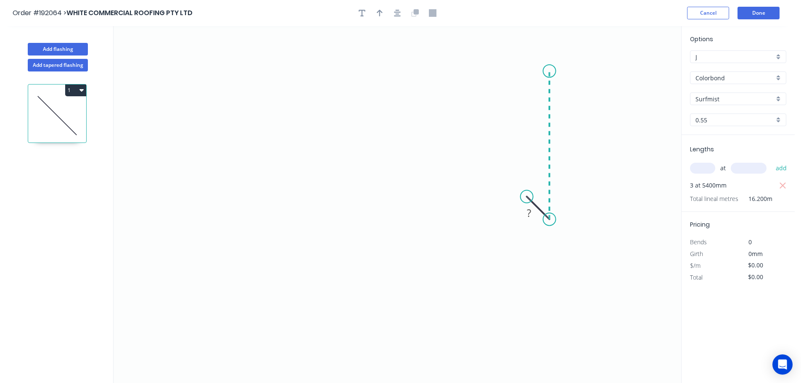
click at [557, 71] on icon "0 ?" at bounding box center [398, 204] width 568 height 357
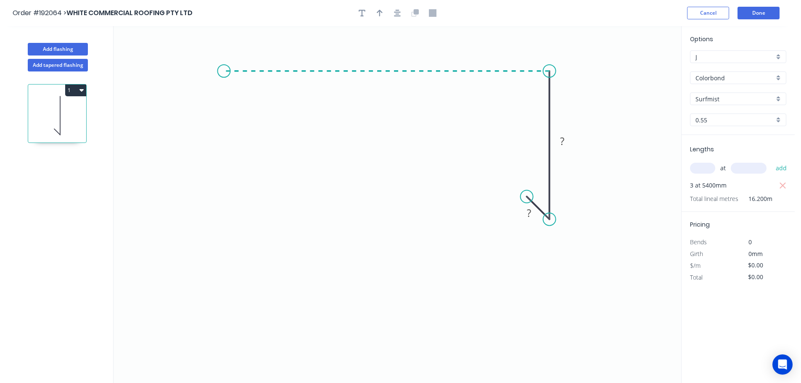
click at [224, 47] on icon "0 ? ?" at bounding box center [398, 204] width 568 height 357
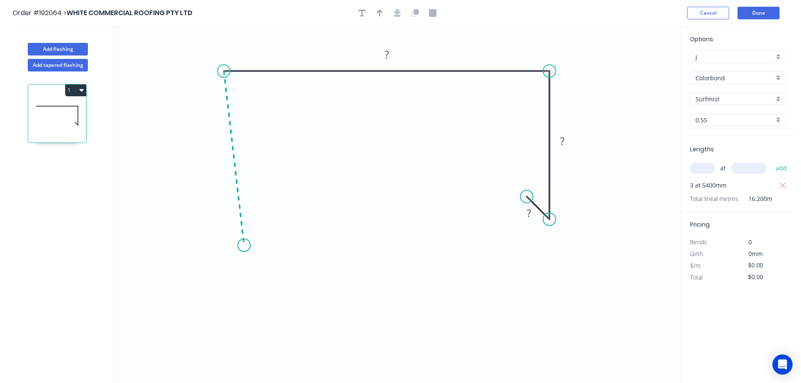
click at [244, 246] on icon "0 ? ? ?" at bounding box center [398, 204] width 568 height 357
click at [271, 275] on icon "0 ? ? ? ? ? º" at bounding box center [398, 204] width 568 height 357
click at [271, 275] on circle at bounding box center [270, 271] width 13 height 13
click at [251, 263] on rect at bounding box center [248, 264] width 17 height 12
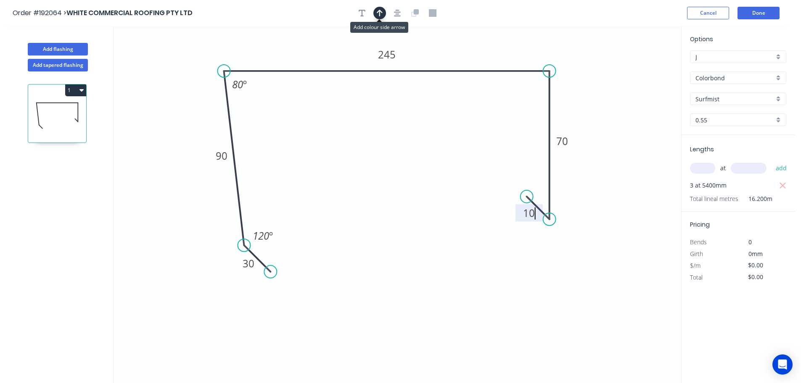
click at [382, 13] on icon "button" at bounding box center [380, 13] width 6 height 8
type input "$14.87"
type input "$240.89"
click at [639, 67] on icon at bounding box center [639, 58] width 8 height 27
drag, startPoint x: 640, startPoint y: 67, endPoint x: 612, endPoint y: 72, distance: 28.7
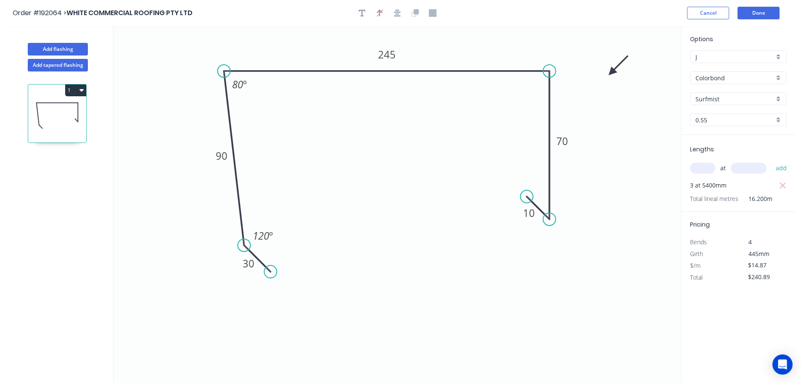
click at [612, 72] on icon at bounding box center [619, 65] width 24 height 24
click at [56, 50] on button "Add flashing" at bounding box center [58, 49] width 60 height 13
type input "$0.00"
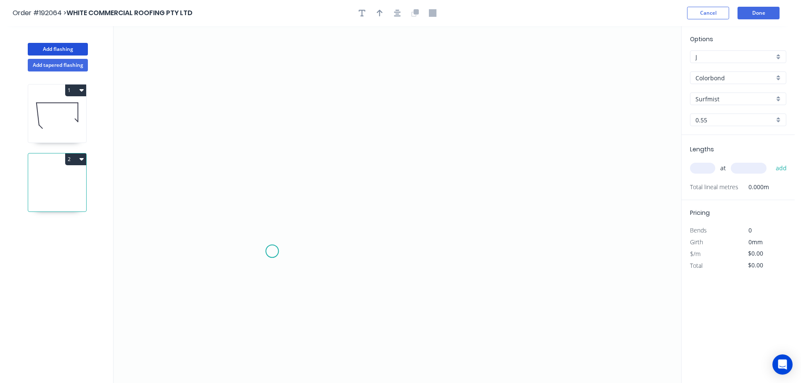
click at [272, 252] on icon "0" at bounding box center [398, 204] width 568 height 357
click at [244, 221] on icon "0" at bounding box center [398, 204] width 568 height 357
click at [244, 57] on icon "0 ?" at bounding box center [398, 204] width 568 height 357
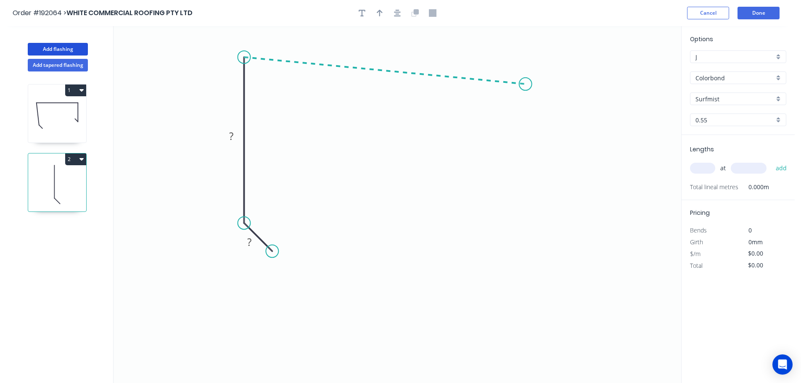
click at [525, 88] on icon "0 ? ?" at bounding box center [398, 204] width 568 height 357
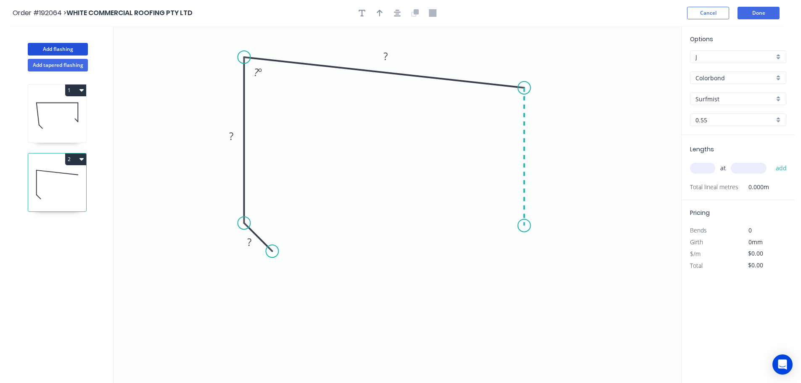
click at [526, 226] on icon "0 ? ? ? ? º" at bounding box center [398, 204] width 568 height 357
click at [500, 203] on icon "0 ? ? ? ? ? º ? º" at bounding box center [398, 204] width 568 height 357
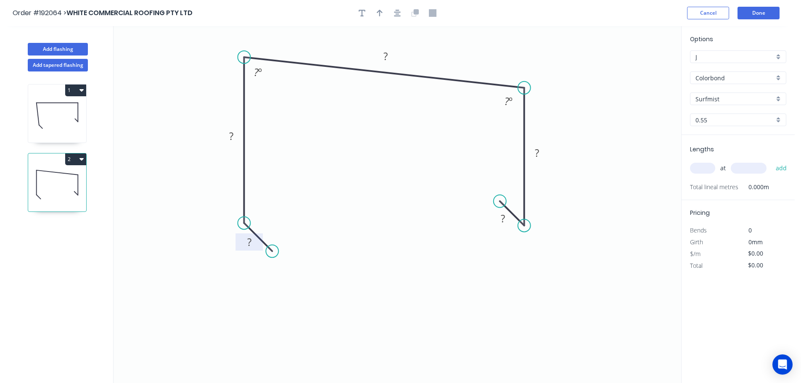
click at [250, 241] on tspan "?" at bounding box center [249, 242] width 4 height 14
click at [380, 14] on icon "button" at bounding box center [380, 13] width 6 height 7
type input "$14.87"
click at [639, 66] on icon at bounding box center [639, 58] width 8 height 27
drag, startPoint x: 639, startPoint y: 66, endPoint x: 566, endPoint y: 67, distance: 73.2
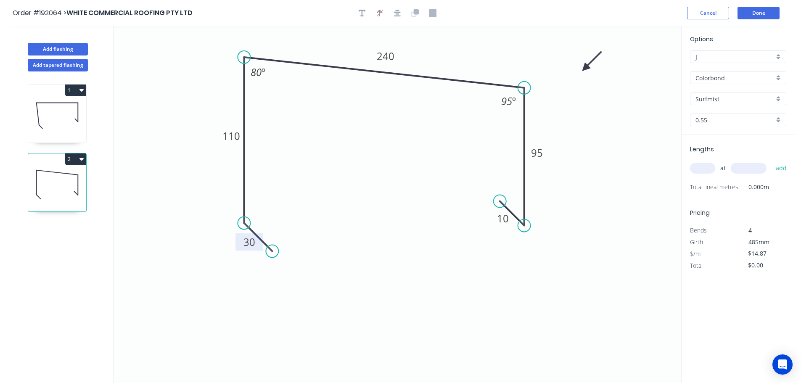
click at [580, 67] on icon at bounding box center [592, 61] width 24 height 24
click at [704, 169] on input "text" at bounding box center [702, 168] width 25 height 11
type input "3"
type input "6400"
click at [772, 161] on button "add" at bounding box center [782, 168] width 20 height 14
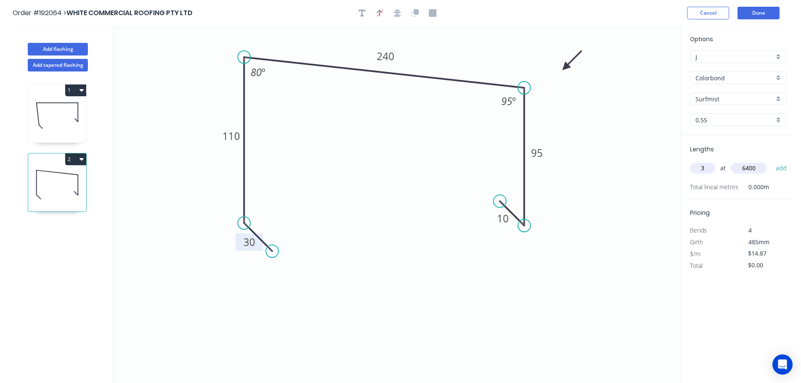
type input "$285.50"
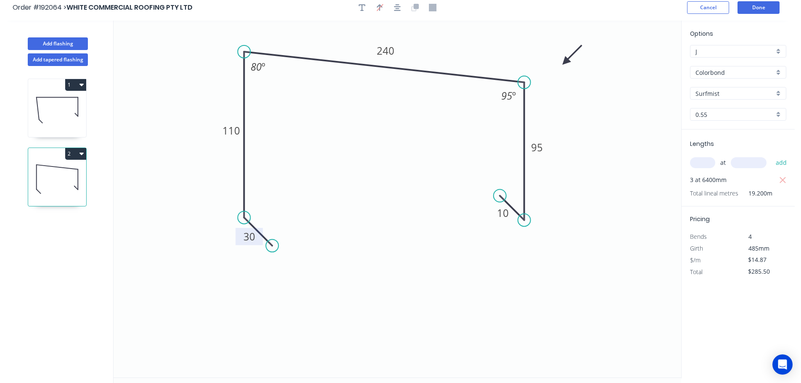
scroll to position [0, 0]
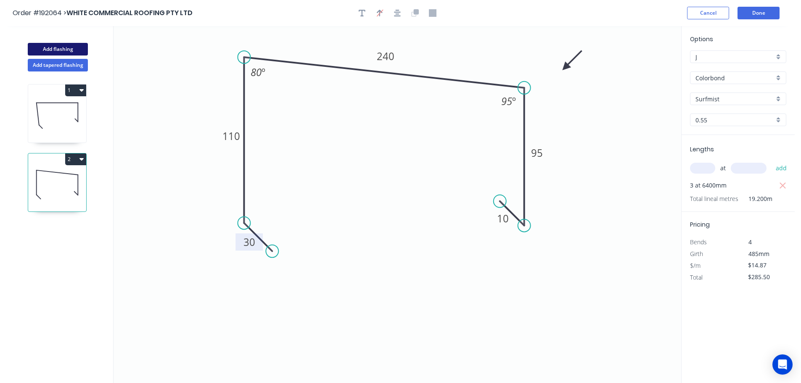
click at [64, 48] on button "Add flashing" at bounding box center [58, 49] width 60 height 13
type input "$0.00"
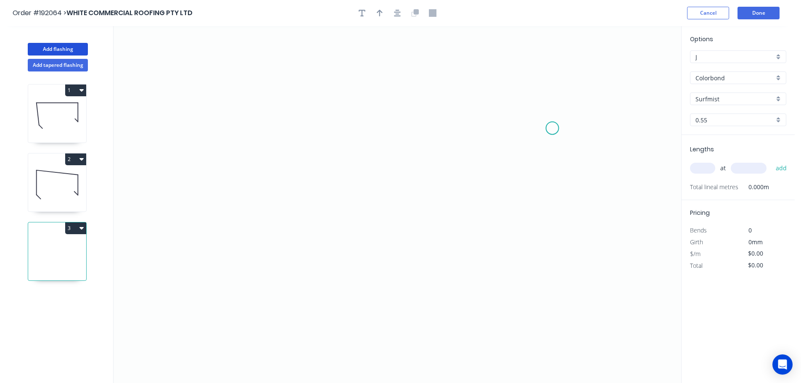
click at [553, 128] on icon "0" at bounding box center [398, 204] width 568 height 357
click at [363, 94] on icon "0" at bounding box center [398, 204] width 568 height 357
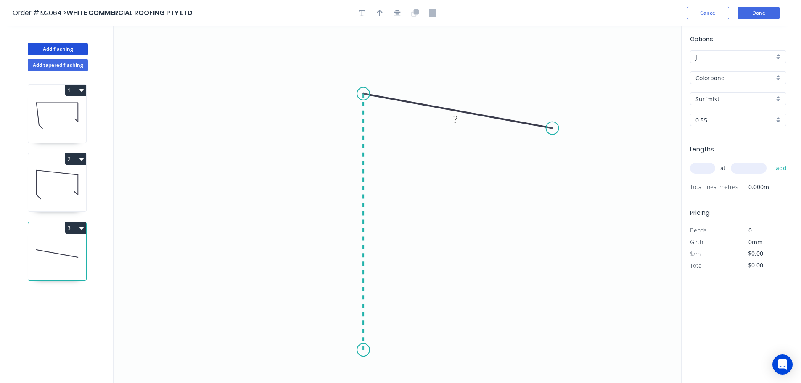
drag, startPoint x: 364, startPoint y: 350, endPoint x: 403, endPoint y: 328, distance: 44.7
click at [364, 350] on icon "0 ?" at bounding box center [398, 204] width 568 height 357
click at [396, 319] on icon "0 ? ? ? º" at bounding box center [398, 204] width 568 height 357
click at [396, 319] on circle at bounding box center [396, 316] width 13 height 13
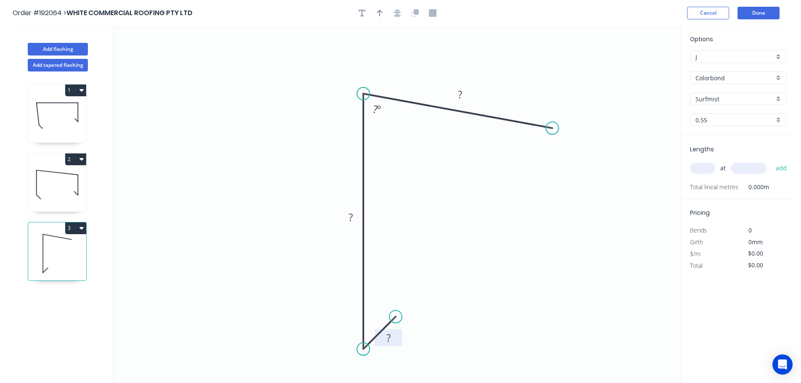
click at [387, 340] on tspan "?" at bounding box center [389, 338] width 4 height 14
type input "$9.61"
click at [378, 11] on button "button" at bounding box center [380, 13] width 13 height 13
click at [639, 65] on icon at bounding box center [639, 58] width 8 height 27
drag, startPoint x: 639, startPoint y: 65, endPoint x: 542, endPoint y: 74, distance: 98.0
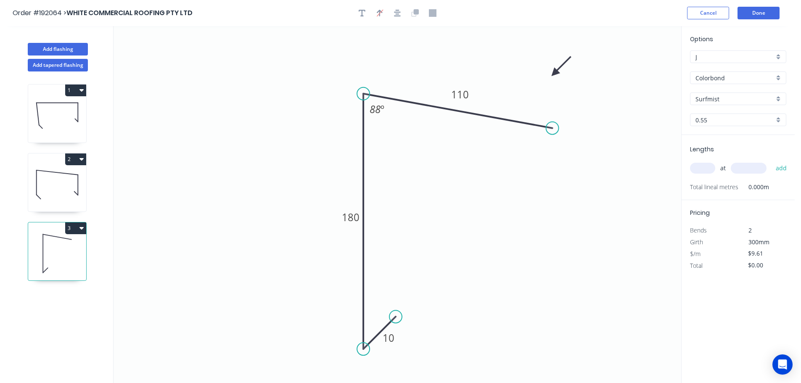
click at [549, 74] on icon at bounding box center [561, 66] width 24 height 24
click at [701, 166] on input "text" at bounding box center [702, 168] width 25 height 11
type input "6"
type input "5400"
click at [772, 161] on button "add" at bounding box center [782, 168] width 20 height 14
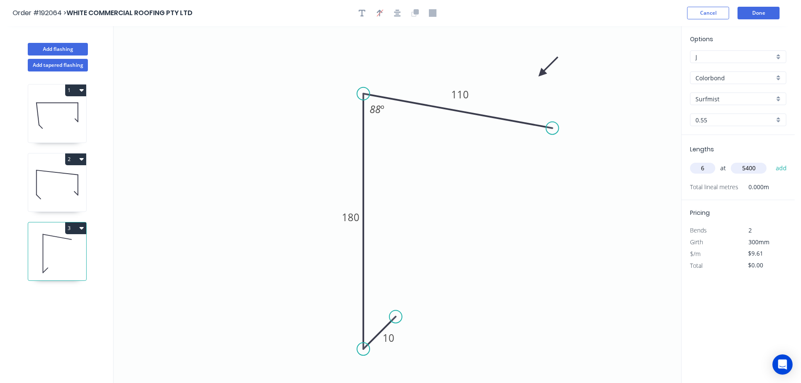
type input "$311.36"
click at [56, 49] on button "Add flashing" at bounding box center [58, 49] width 60 height 13
type input "$0.00"
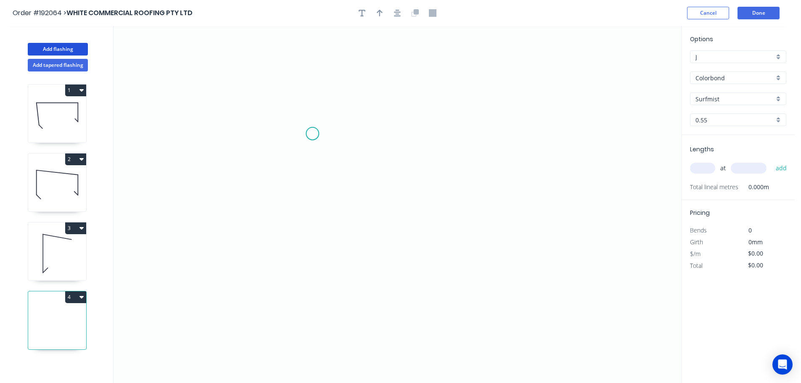
click at [313, 134] on icon "0" at bounding box center [398, 204] width 568 height 357
click at [387, 133] on icon "0" at bounding box center [398, 204] width 568 height 357
click at [383, 77] on icon "0 ?" at bounding box center [398, 204] width 568 height 357
click at [504, 73] on icon "0 ? ?" at bounding box center [398, 204] width 568 height 357
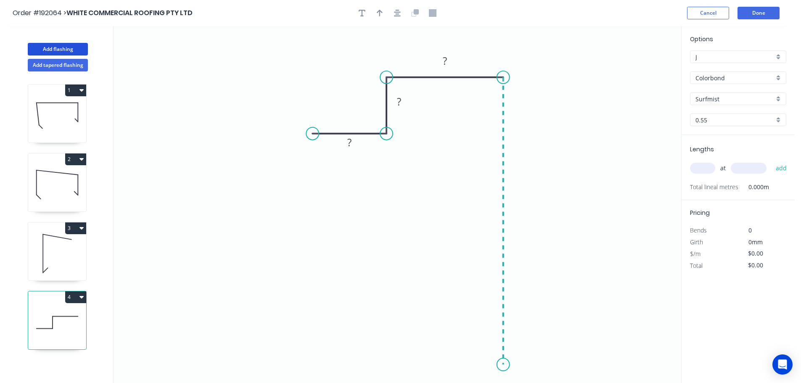
drag, startPoint x: 502, startPoint y: 365, endPoint x: 490, endPoint y: 360, distance: 13.4
click at [502, 364] on icon "0 ? ? ?" at bounding box center [398, 204] width 568 height 357
click at [468, 327] on icon "0 ? ? ? ?" at bounding box center [398, 204] width 568 height 357
click at [468, 327] on circle at bounding box center [468, 328] width 13 height 13
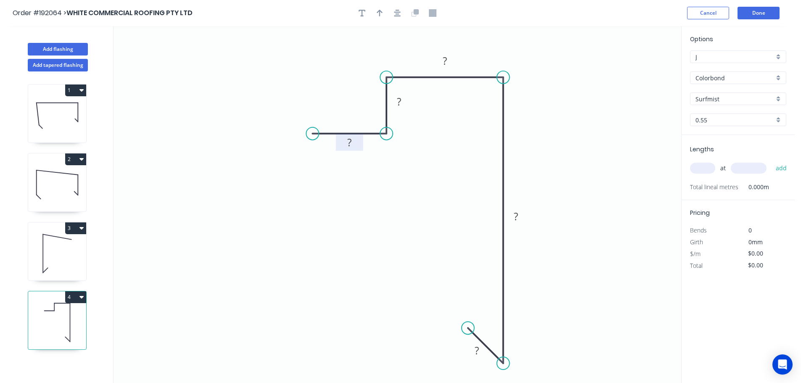
click at [351, 142] on tspan "?" at bounding box center [350, 142] width 4 height 14
type input "$12.98"
click at [379, 15] on icon "button" at bounding box center [380, 13] width 6 height 7
click at [639, 67] on icon at bounding box center [639, 58] width 8 height 27
drag, startPoint x: 639, startPoint y: 67, endPoint x: 572, endPoint y: 111, distance: 80.7
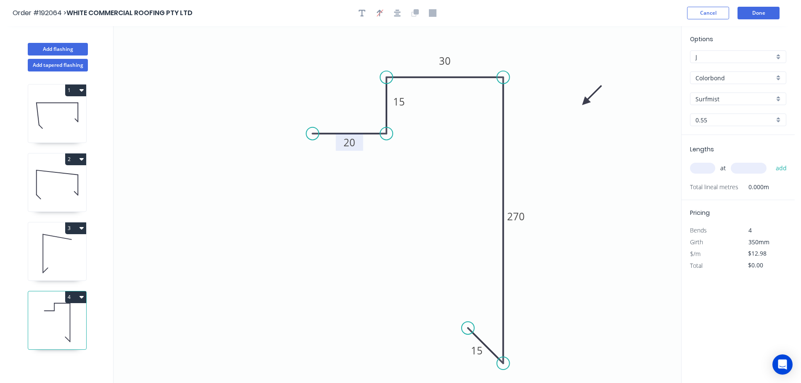
click at [580, 108] on icon at bounding box center [592, 95] width 24 height 24
click at [700, 169] on input "text" at bounding box center [702, 168] width 25 height 11
type input "1"
type input "1600"
click at [772, 161] on button "add" at bounding box center [782, 168] width 20 height 14
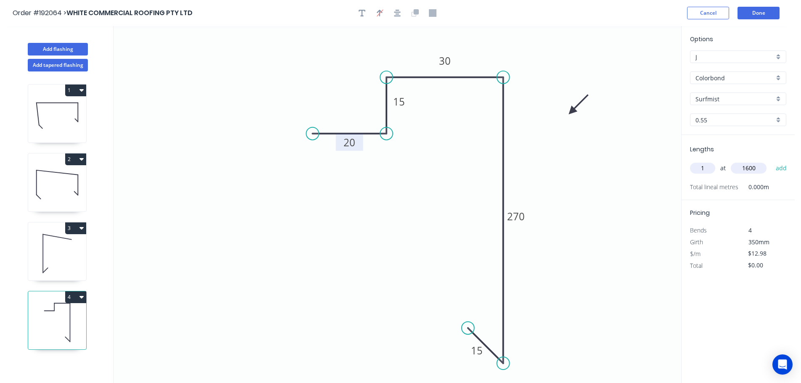
type input "$20.77"
type input "2"
type input "3900"
click at [772, 161] on button "add" at bounding box center [782, 168] width 20 height 14
type input "$122.01"
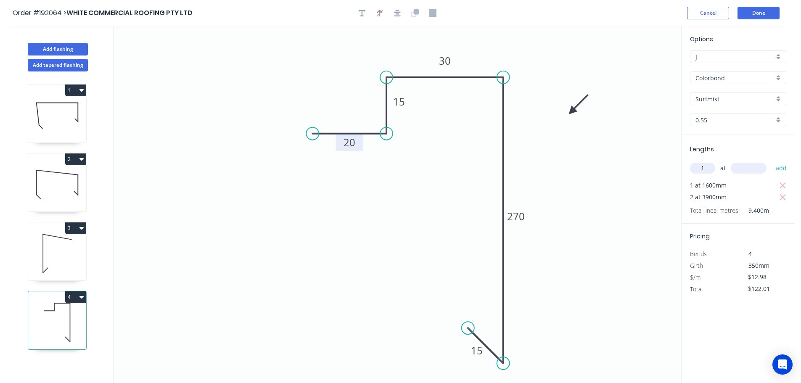
type input "1"
type input "4700"
click at [772, 161] on button "add" at bounding box center [782, 168] width 20 height 14
type input "$183.02"
click at [58, 46] on button "Add flashing" at bounding box center [58, 49] width 60 height 13
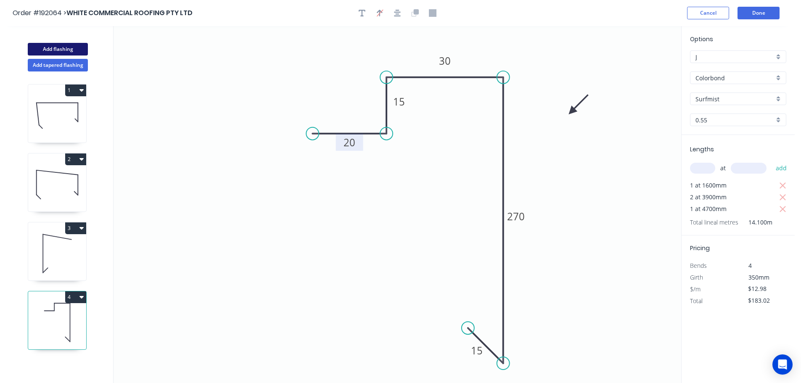
type input "$0.00"
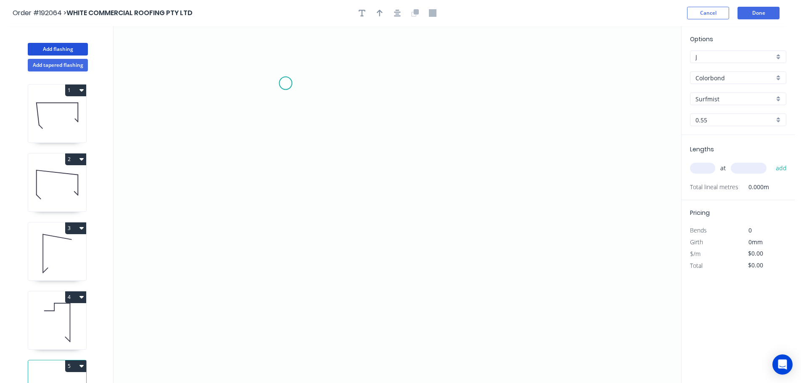
click at [286, 83] on icon "0" at bounding box center [398, 204] width 568 height 357
click at [519, 115] on icon "0" at bounding box center [398, 204] width 568 height 357
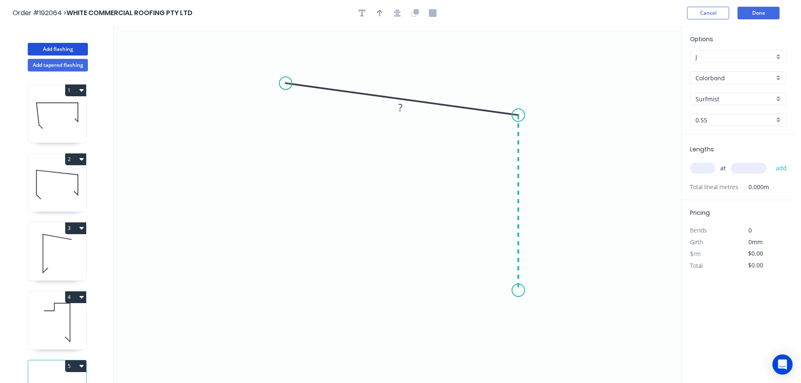
click at [516, 291] on icon "0 ?" at bounding box center [398, 204] width 568 height 357
click at [468, 322] on icon "0 ? ? ? º" at bounding box center [398, 204] width 568 height 357
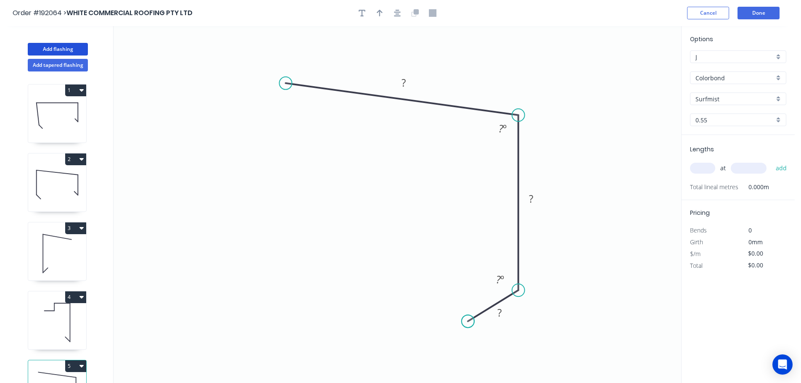
click at [468, 322] on circle at bounding box center [468, 321] width 13 height 13
click at [404, 87] on tspan "?" at bounding box center [404, 83] width 4 height 14
type input "$9.61"
click at [381, 14] on icon "button" at bounding box center [380, 13] width 6 height 8
click at [639, 68] on icon at bounding box center [639, 58] width 8 height 27
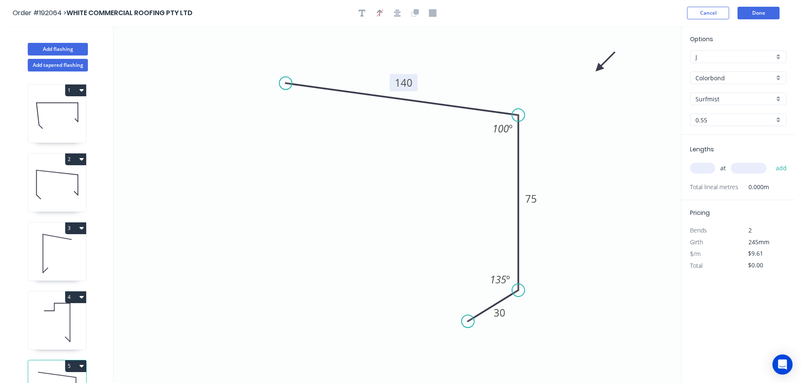
drag, startPoint x: 639, startPoint y: 68, endPoint x: 570, endPoint y: 79, distance: 69.5
click at [594, 74] on icon at bounding box center [606, 62] width 24 height 24
click at [706, 168] on input "text" at bounding box center [702, 168] width 25 height 11
type input "3"
type input "6400"
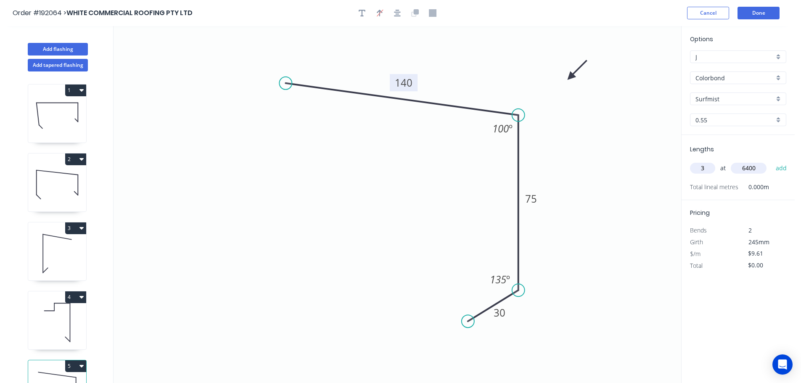
click at [772, 161] on button "add" at bounding box center [782, 168] width 20 height 14
type input "$184.51"
click at [56, 48] on button "Add flashing" at bounding box center [58, 49] width 60 height 13
type input "$0.00"
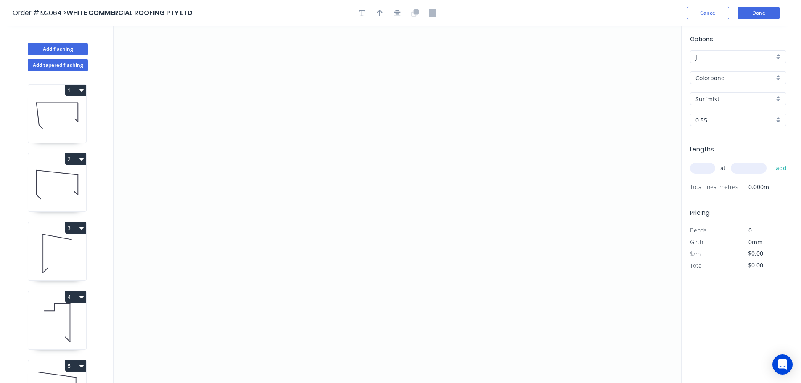
click at [704, 74] on input "Colorbond" at bounding box center [735, 78] width 79 height 9
click at [706, 152] on div "Zincalume" at bounding box center [738, 151] width 95 height 15
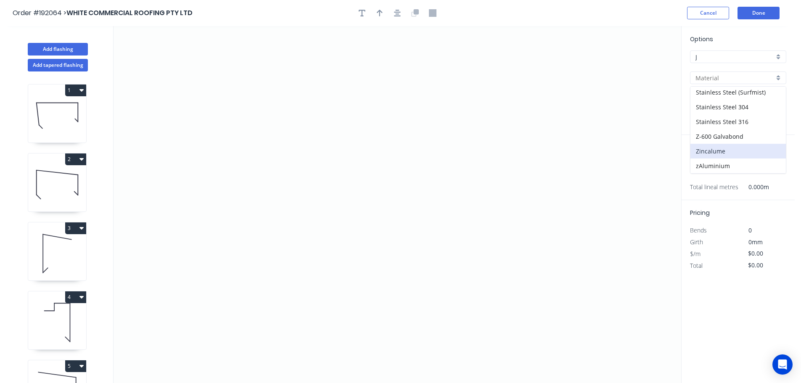
type input "Zincalume"
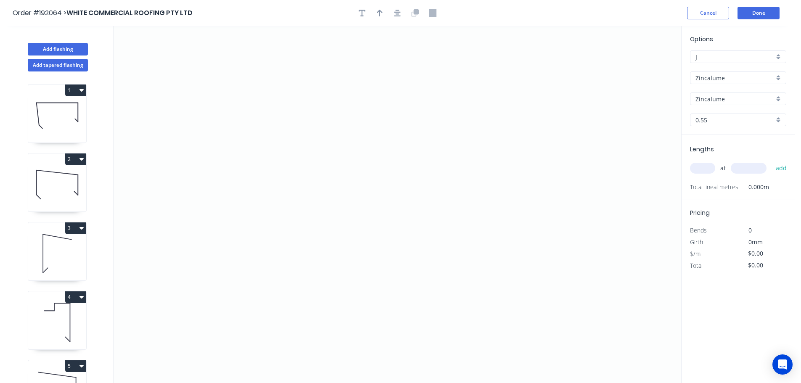
click at [709, 122] on input "0.55" at bounding box center [735, 120] width 79 height 9
click at [705, 148] on div "0.8" at bounding box center [738, 150] width 95 height 15
type input "0.8"
click at [705, 167] on input "text" at bounding box center [702, 168] width 25 height 11
type input "25"
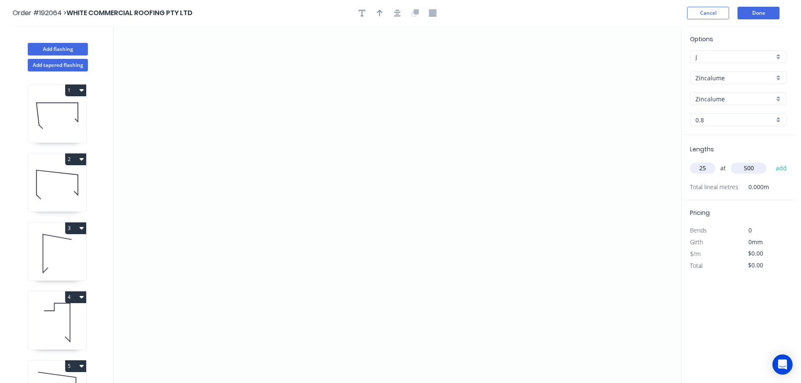
type input "500"
click at [772, 161] on button "add" at bounding box center [782, 168] width 20 height 14
click at [783, 187] on icon "button" at bounding box center [783, 186] width 6 height 6
click at [58, 63] on button "Add tapered flashing" at bounding box center [58, 65] width 60 height 13
type input "Colorbond"
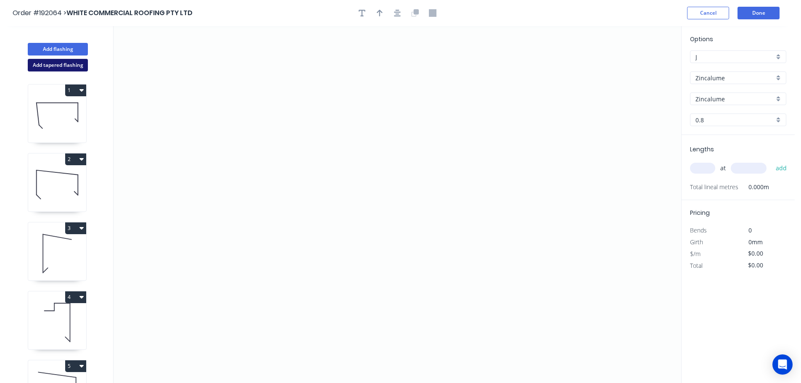
type input "aNoColor"
type input "0.55"
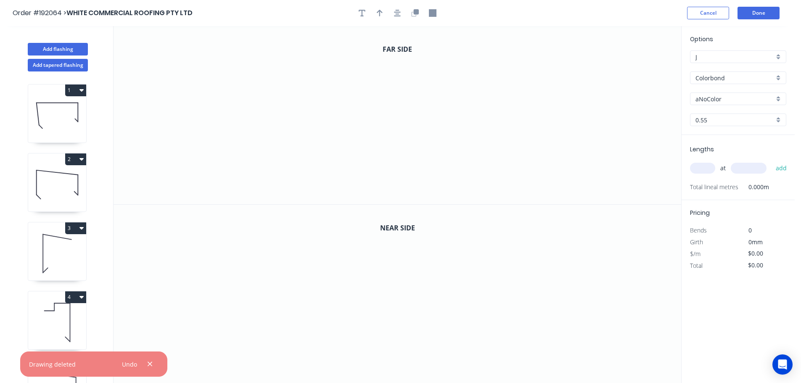
click at [711, 77] on input "Colorbond" at bounding box center [735, 78] width 79 height 9
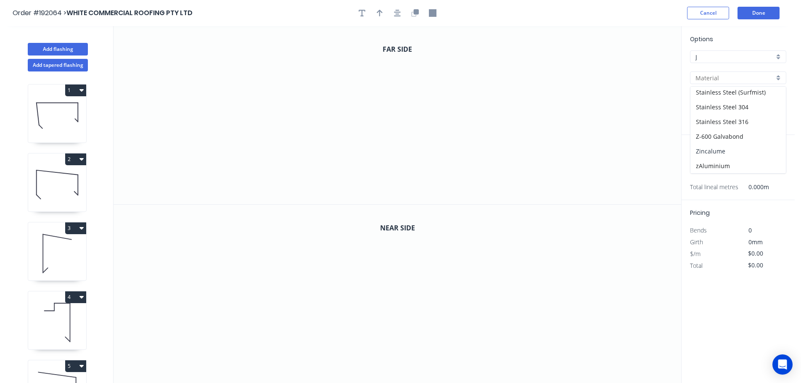
click at [711, 151] on div "Zincalume" at bounding box center [738, 151] width 95 height 15
type input "Zincalume"
click at [708, 116] on input "0.55" at bounding box center [735, 120] width 79 height 9
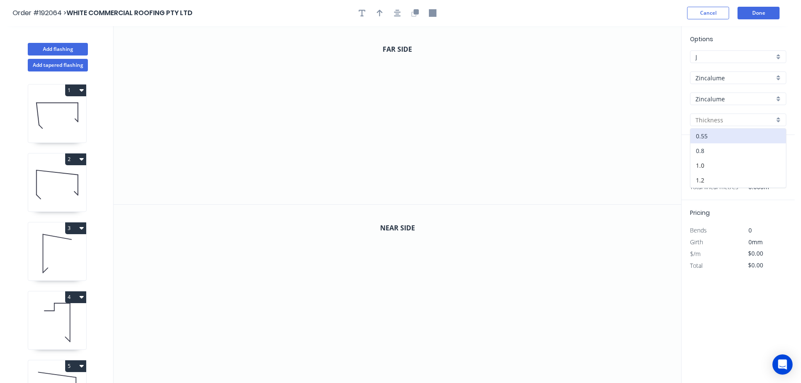
click at [703, 153] on div "0.8" at bounding box center [738, 150] width 95 height 15
type input "0.8"
click at [705, 170] on input "text" at bounding box center [702, 168] width 25 height 11
type input "25"
type input "500"
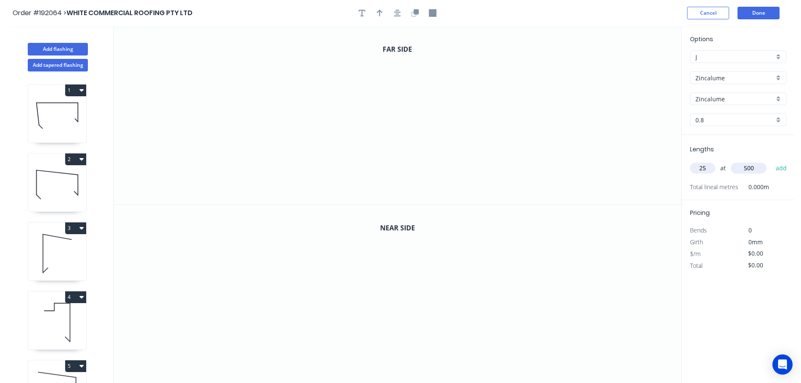
click at [772, 161] on button "add" at bounding box center [782, 168] width 20 height 14
click at [287, 162] on icon "0" at bounding box center [398, 115] width 568 height 178
click at [348, 164] on icon "0" at bounding box center [398, 115] width 568 height 178
click at [348, 101] on icon at bounding box center [348, 131] width 0 height 61
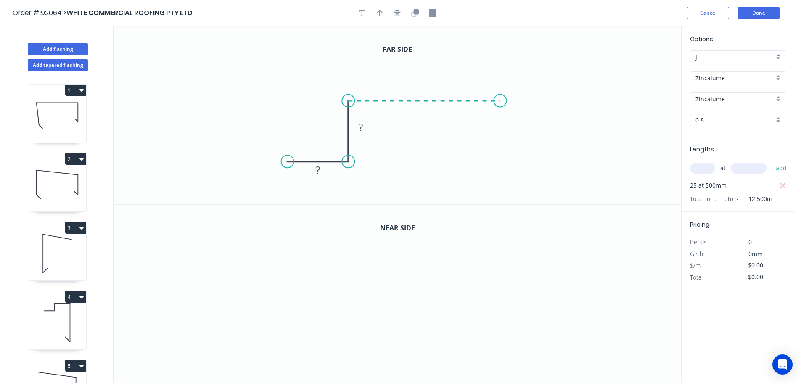
click at [501, 97] on icon "0 ? ?" at bounding box center [398, 115] width 568 height 178
click at [499, 147] on icon "0 ? ? ?" at bounding box center [398, 115] width 568 height 178
click at [579, 151] on icon "0 ? ? ? ?" at bounding box center [398, 115] width 568 height 178
click at [579, 151] on circle at bounding box center [579, 146] width 13 height 13
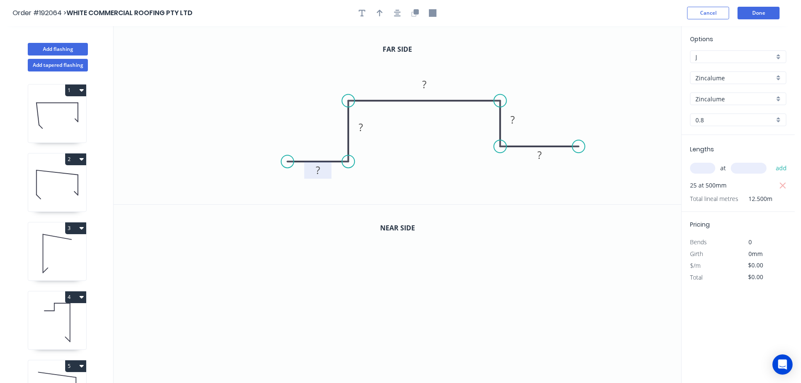
click at [321, 170] on rect at bounding box center [318, 171] width 17 height 12
click at [378, 15] on icon "button" at bounding box center [380, 13] width 6 height 8
type input "$11.94"
type input "$298.50"
click at [637, 67] on icon at bounding box center [639, 58] width 8 height 27
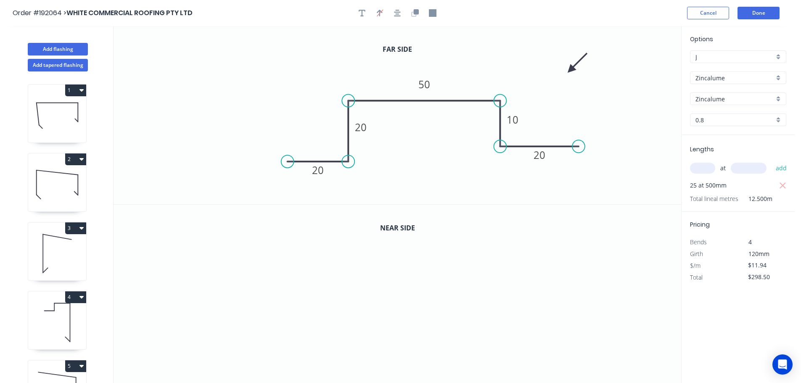
drag, startPoint x: 639, startPoint y: 68, endPoint x: 561, endPoint y: 74, distance: 78.1
click at [565, 73] on icon at bounding box center [577, 63] width 24 height 24
drag, startPoint x: 412, startPoint y: 13, endPoint x: 408, endPoint y: 39, distance: 26.9
click at [412, 13] on icon "button" at bounding box center [413, 13] width 5 height 5
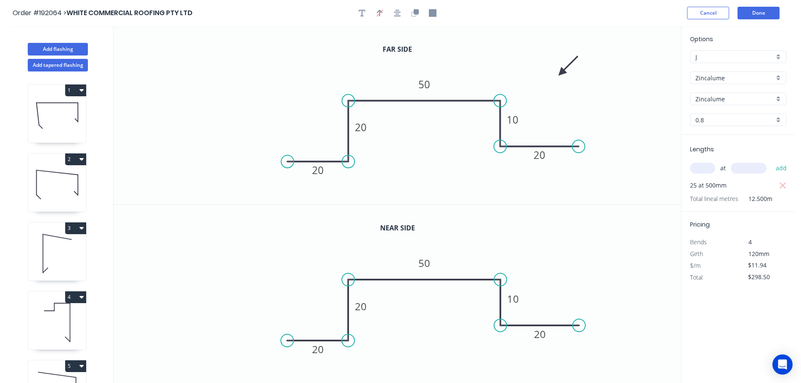
click at [497, 324] on circle at bounding box center [500, 325] width 13 height 13
click at [499, 324] on circle at bounding box center [500, 325] width 13 height 13
drag, startPoint x: 502, startPoint y: 322, endPoint x: 498, endPoint y: 339, distance: 17.7
click at [498, 339] on circle at bounding box center [500, 339] width 13 height 13
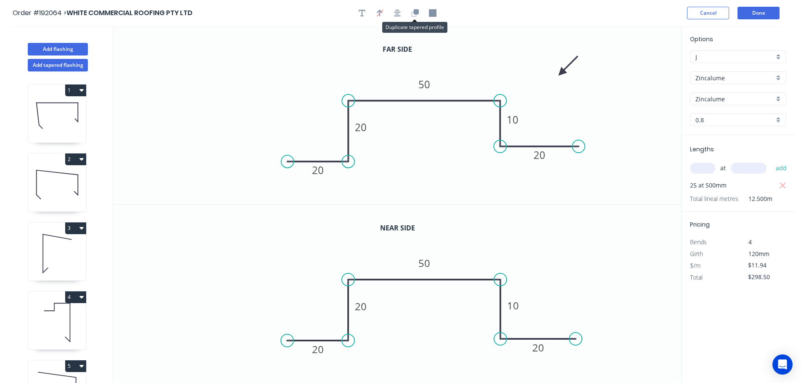
drag, startPoint x: 582, startPoint y: 323, endPoint x: 576, endPoint y: 337, distance: 15.3
click at [576, 337] on circle at bounding box center [576, 339] width 13 height 13
click at [515, 305] on tspan "10" at bounding box center [513, 306] width 12 height 14
click at [759, 11] on button "Done" at bounding box center [759, 13] width 42 height 13
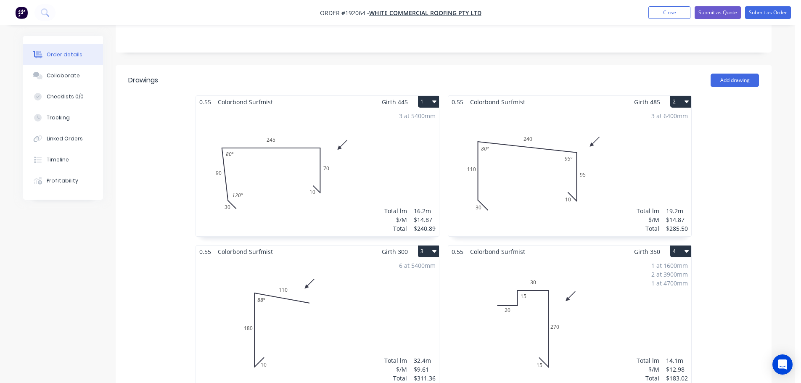
scroll to position [8, 0]
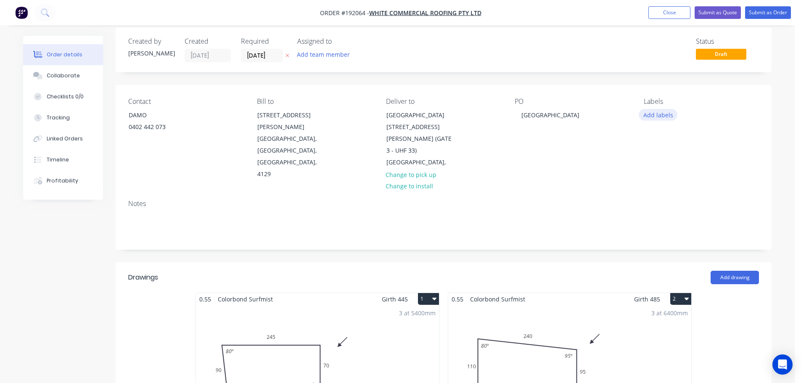
click at [660, 112] on button "Add labels" at bounding box center [658, 114] width 39 height 11
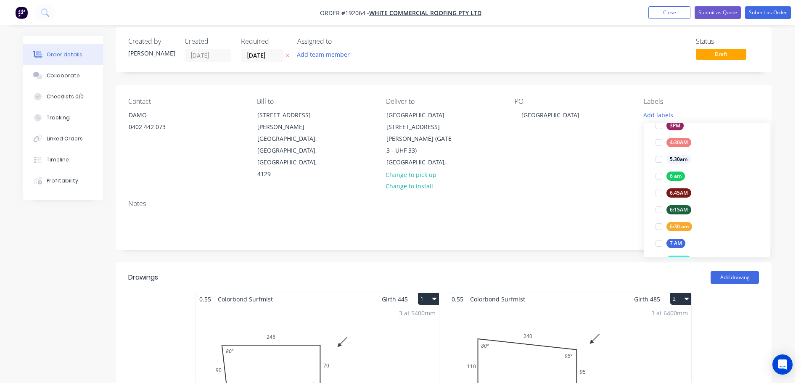
scroll to position [210, 0]
click at [660, 149] on div at bounding box center [659, 148] width 17 height 17
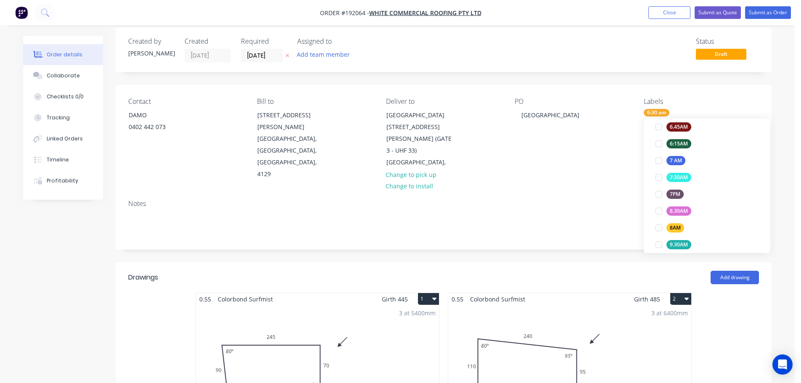
scroll to position [42, 0]
click at [609, 166] on div "Contact DAMO [PHONE_NUMBER] Bill to [STREET_ADDRESS][PERSON_NAME] Deliver to [G…" at bounding box center [444, 139] width 656 height 108
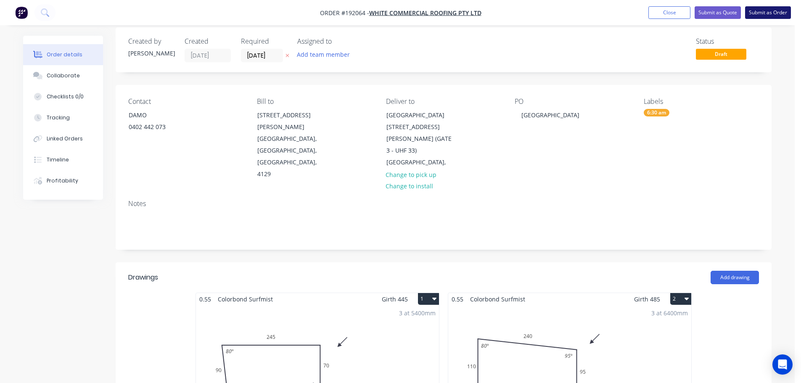
click at [776, 12] on button "Submit as Order" at bounding box center [768, 12] width 46 height 13
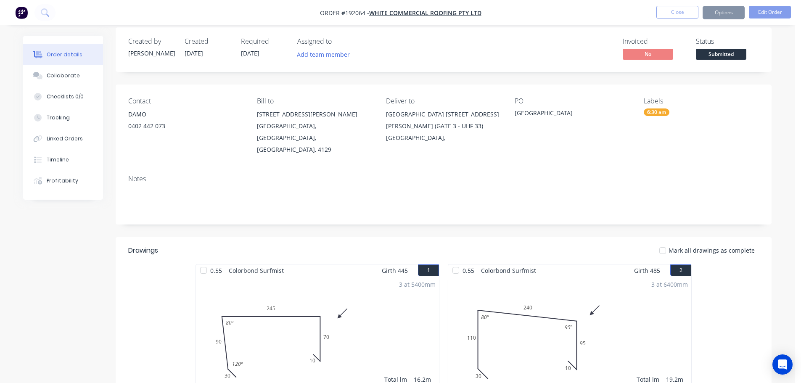
scroll to position [0, 0]
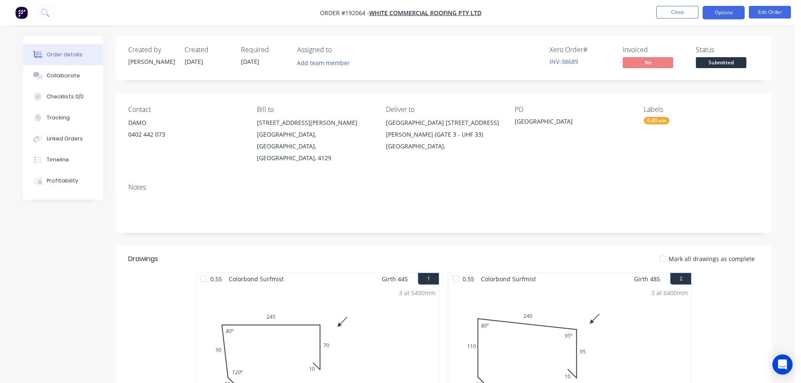
click at [729, 13] on button "Options" at bounding box center [724, 12] width 42 height 13
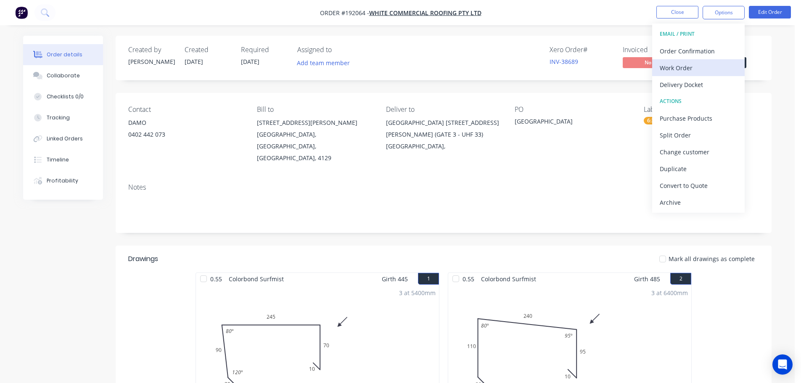
click at [680, 72] on div "Work Order" at bounding box center [698, 68] width 77 height 12
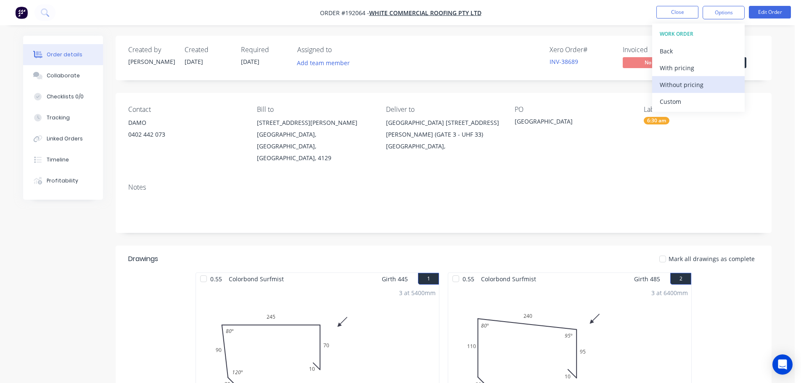
click at [676, 86] on div "Without pricing" at bounding box center [698, 85] width 77 height 12
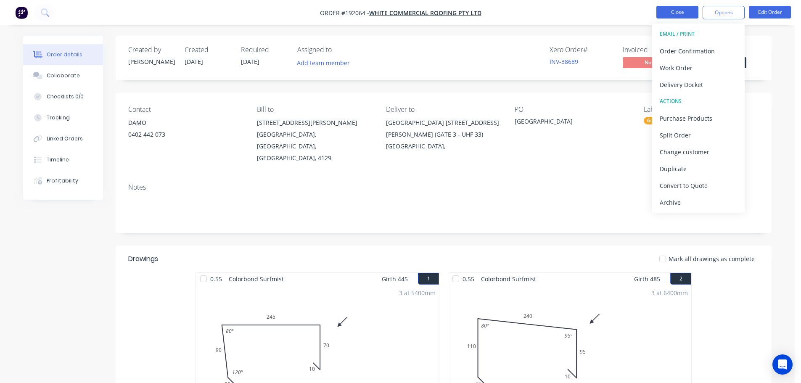
click at [680, 9] on button "Close" at bounding box center [678, 12] width 42 height 13
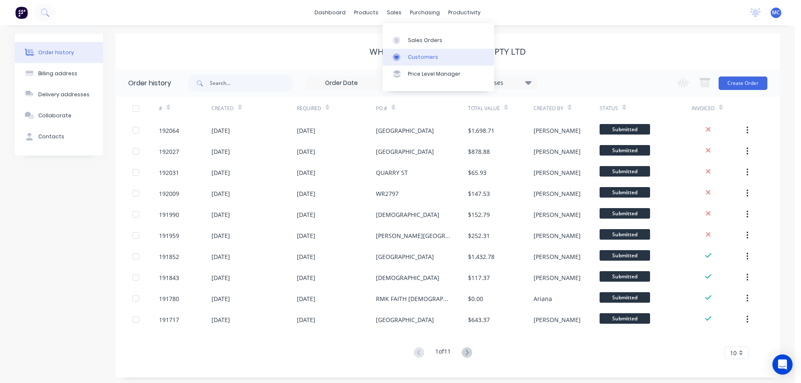
click at [416, 56] on div "Customers" at bounding box center [423, 57] width 30 height 8
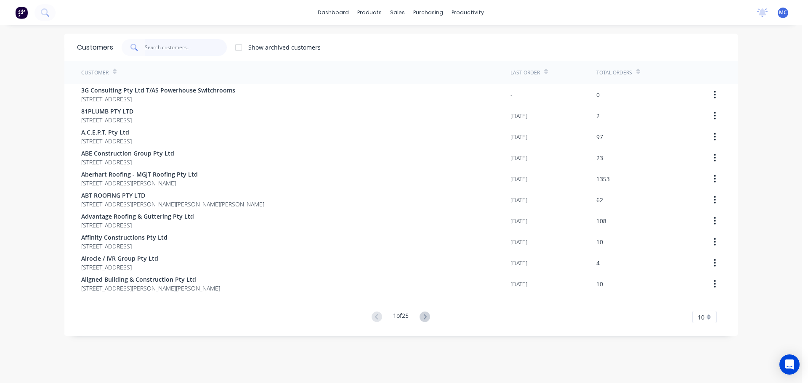
click at [152, 42] on input "text" at bounding box center [186, 47] width 82 height 17
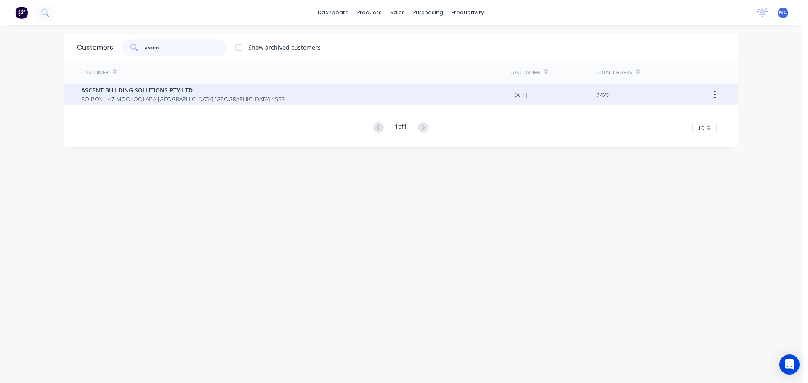
type input "ascen"
click at [122, 90] on span "ASCENT BUILDING SOLUTIONS PTY LTD" at bounding box center [183, 90] width 204 height 9
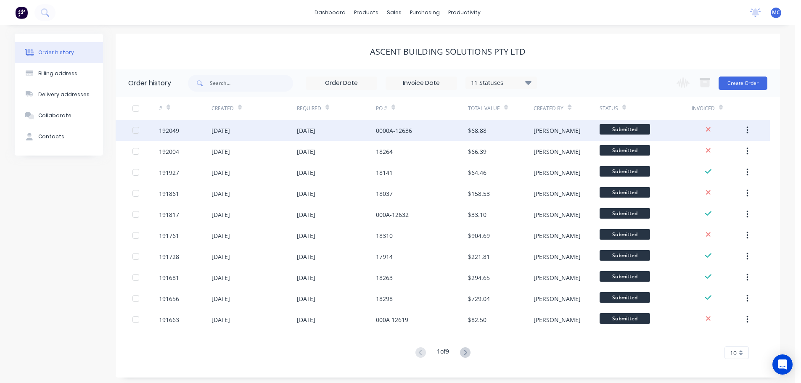
click at [378, 134] on div "0000A-12636" at bounding box center [394, 130] width 36 height 9
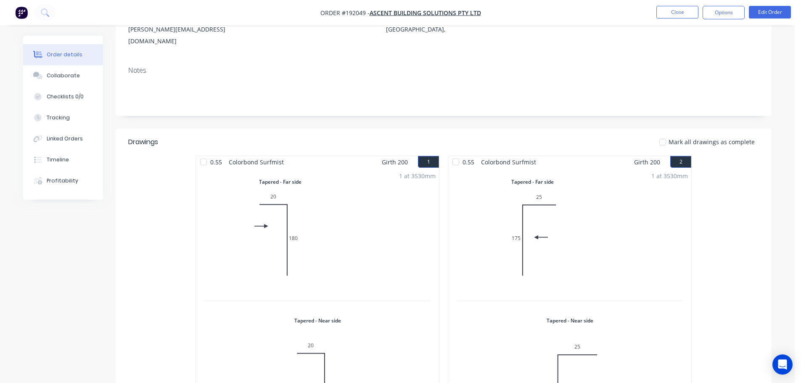
scroll to position [168, 0]
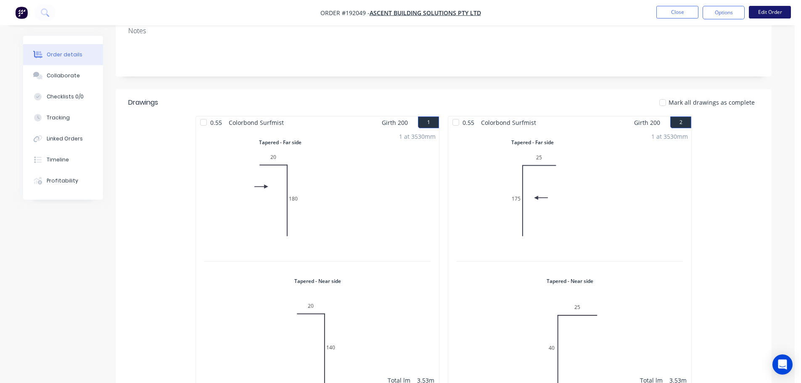
click at [769, 13] on button "Edit Order" at bounding box center [770, 12] width 42 height 13
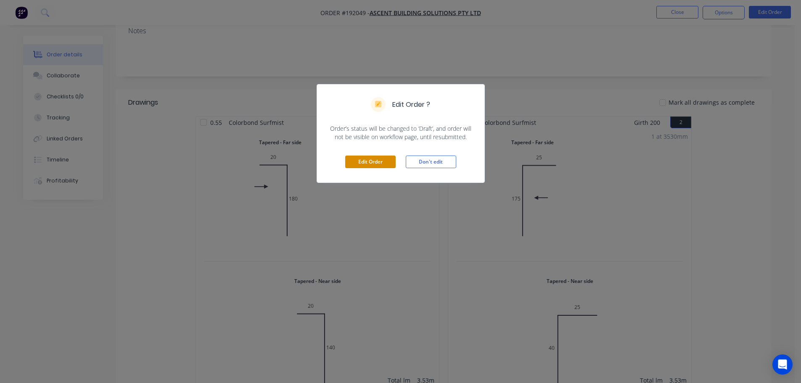
click at [376, 157] on button "Edit Order" at bounding box center [370, 162] width 50 height 13
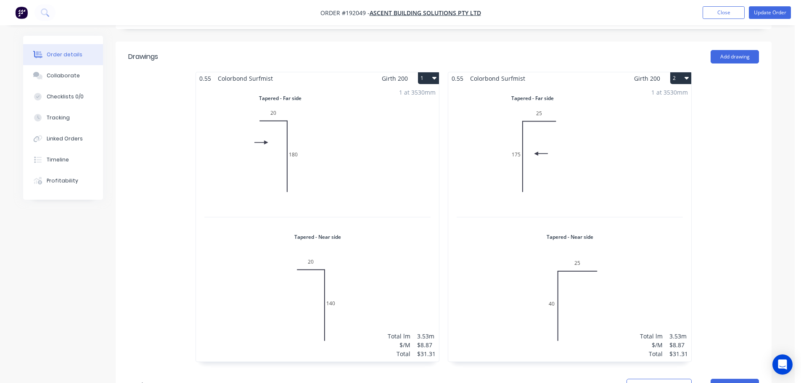
scroll to position [252, 0]
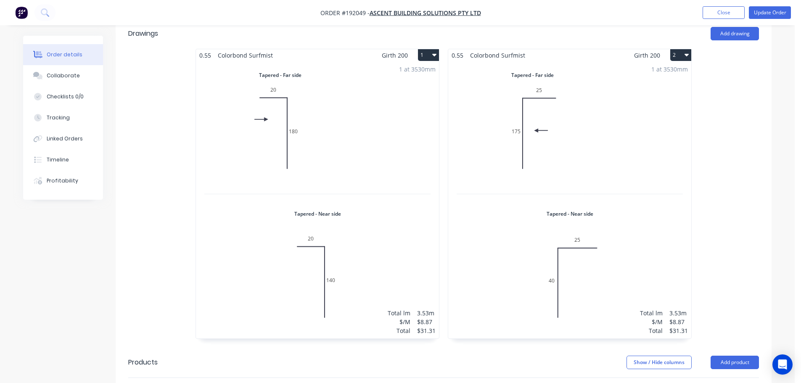
click at [297, 107] on div "1 at 3530mm Total lm $/M Total 3.53m $8.87 $31.31" at bounding box center [317, 199] width 243 height 277
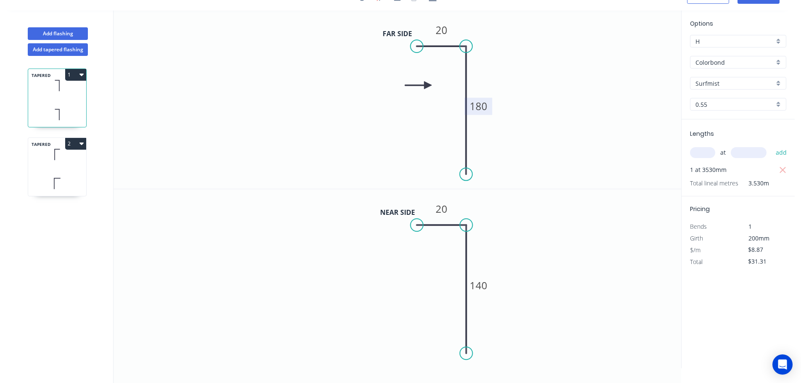
click at [486, 103] on tspan "180" at bounding box center [479, 106] width 18 height 14
drag, startPoint x: 414, startPoint y: 45, endPoint x: 204, endPoint y: 41, distance: 210.8
click at [204, 41] on circle at bounding box center [204, 46] width 13 height 13
type input "$7.32"
type input "$25.84"
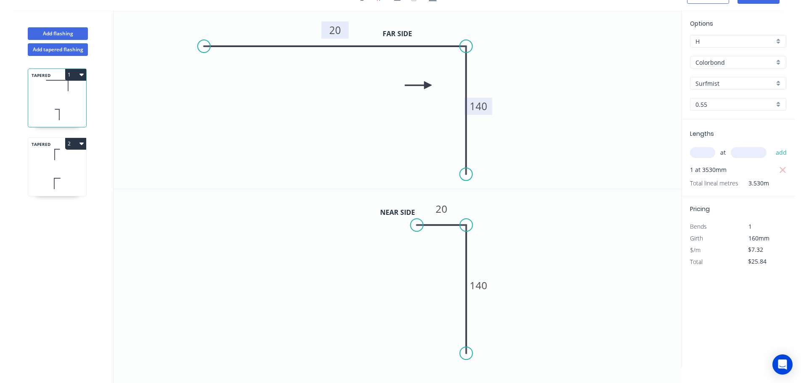
click at [337, 30] on tspan "20" at bounding box center [335, 30] width 12 height 14
click at [442, 209] on tspan "20" at bounding box center [442, 209] width 12 height 14
type input "$12.83"
type input "$45.29"
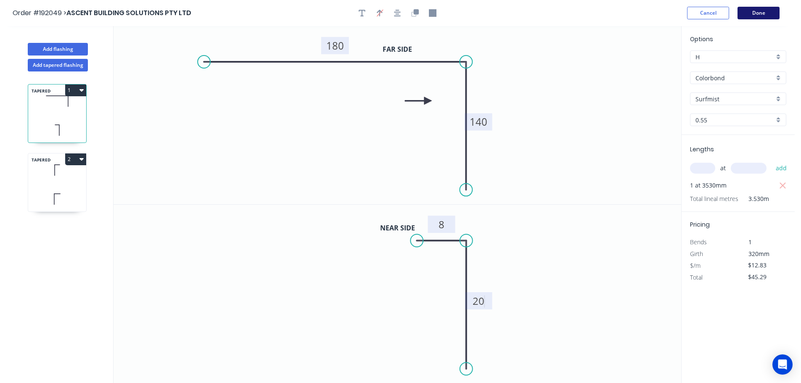
click at [763, 11] on button "Done" at bounding box center [759, 13] width 42 height 13
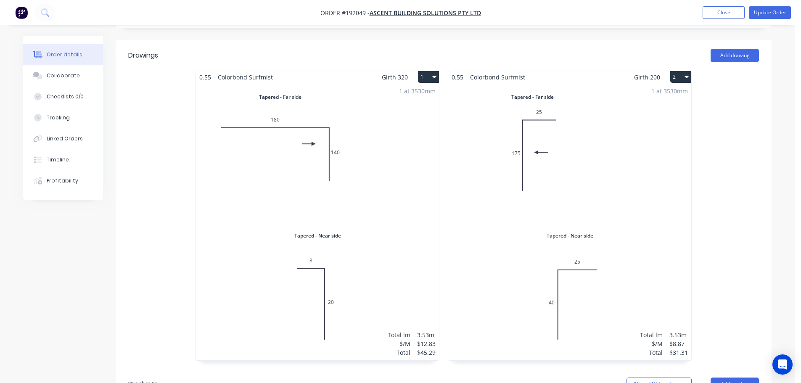
scroll to position [252, 0]
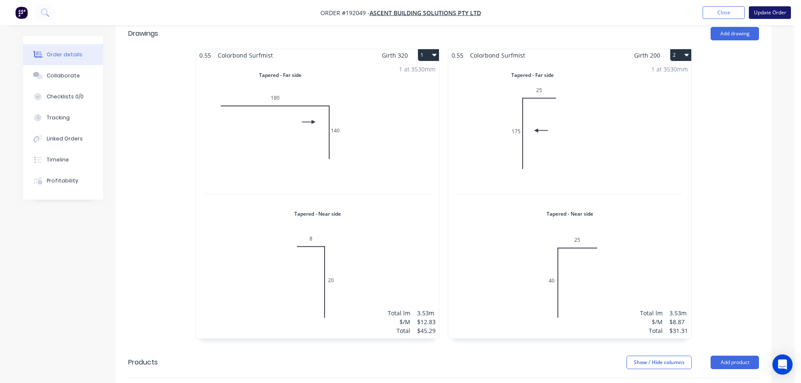
click at [780, 12] on button "Update Order" at bounding box center [770, 12] width 42 height 13
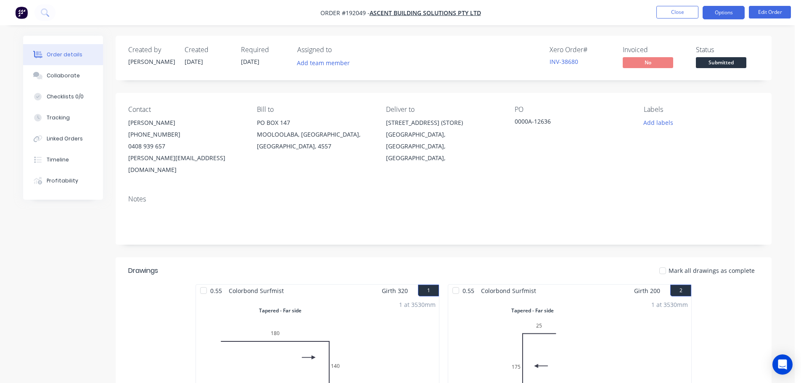
click at [728, 13] on button "Options" at bounding box center [724, 12] width 42 height 13
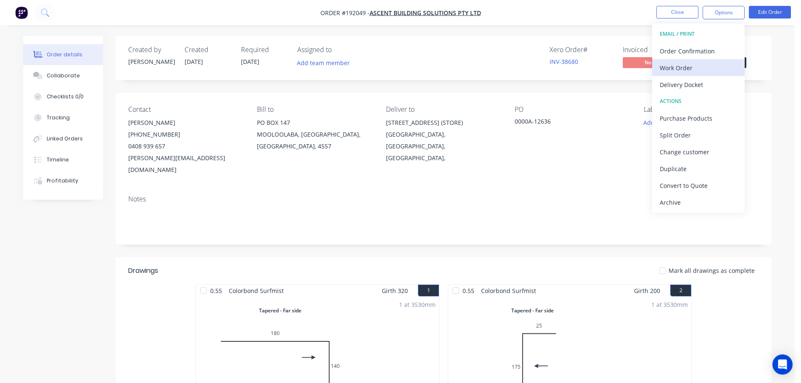
click at [672, 71] on div "Work Order" at bounding box center [698, 68] width 77 height 12
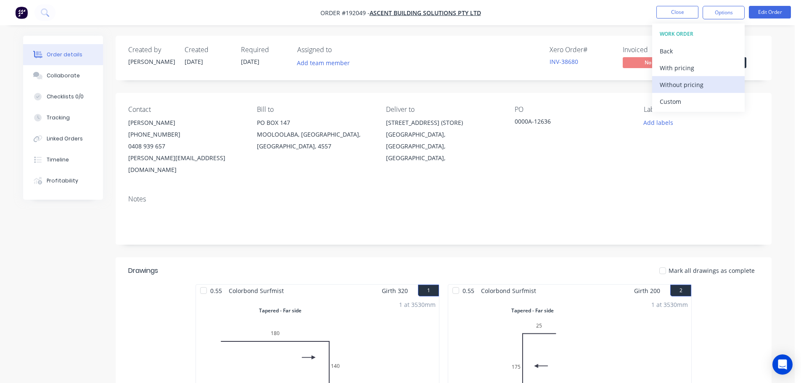
click at [676, 82] on div "Without pricing" at bounding box center [698, 85] width 77 height 12
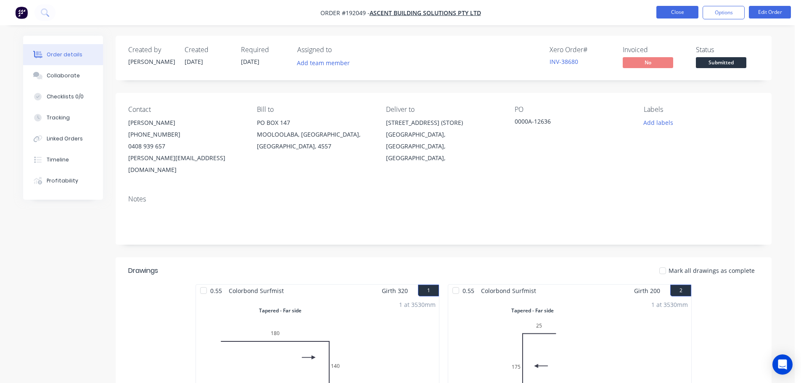
click at [678, 13] on button "Close" at bounding box center [678, 12] width 42 height 13
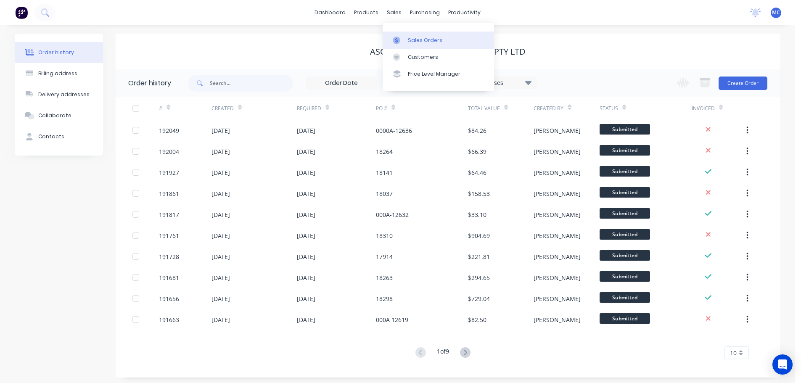
click at [422, 36] on link "Sales Orders" at bounding box center [438, 40] width 111 height 17
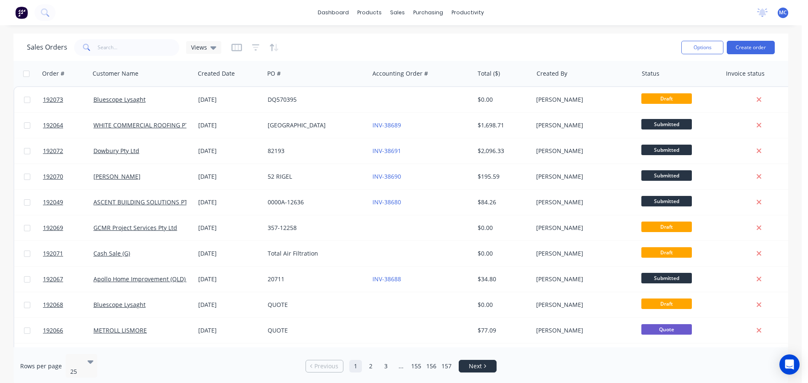
click at [472, 362] on span "Next" at bounding box center [475, 366] width 13 height 8
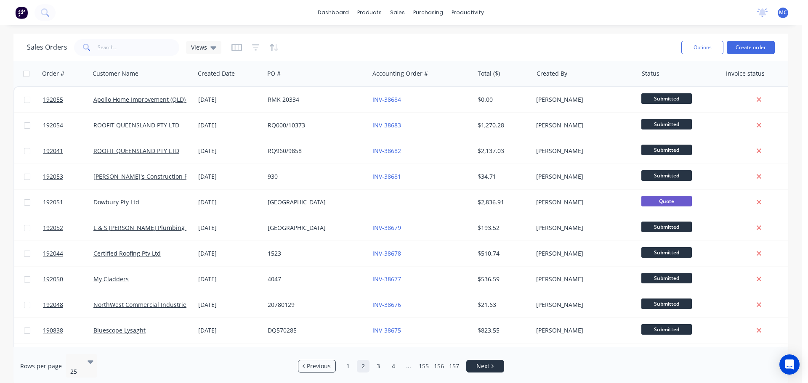
click at [485, 363] on span "Next" at bounding box center [482, 366] width 13 height 8
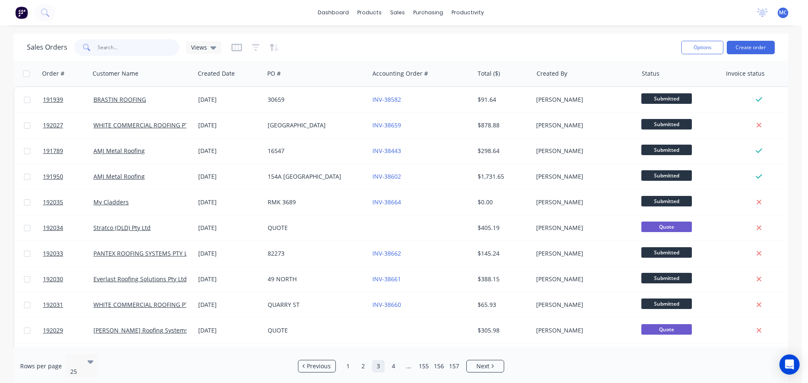
click at [117, 49] on input "text" at bounding box center [139, 47] width 82 height 17
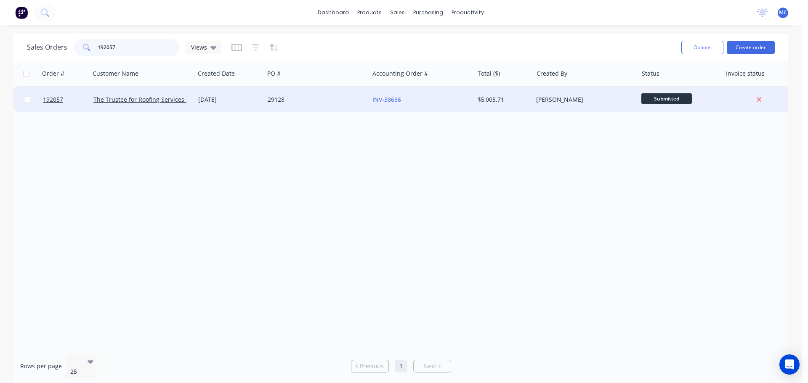
type input "192057"
click at [339, 101] on div "29128" at bounding box center [314, 99] width 93 height 8
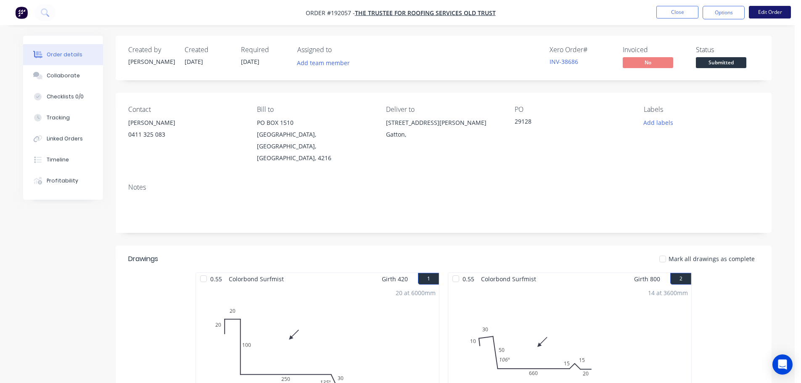
click at [778, 14] on button "Edit Order" at bounding box center [770, 12] width 42 height 13
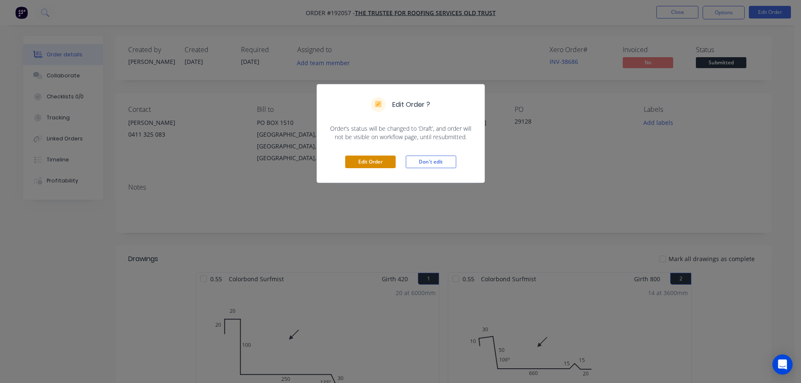
click at [367, 161] on button "Edit Order" at bounding box center [370, 162] width 50 height 13
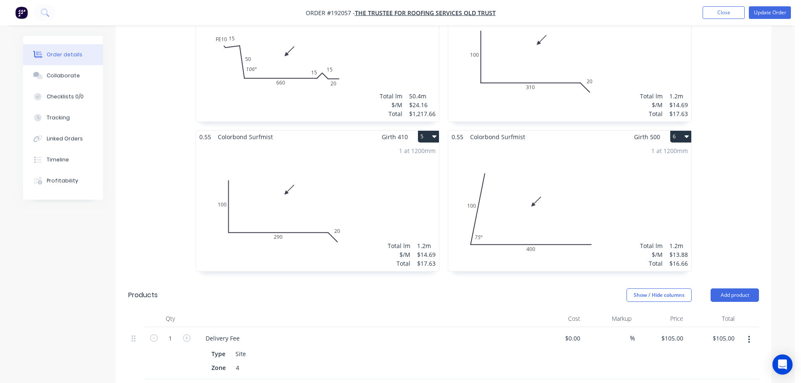
scroll to position [421, 0]
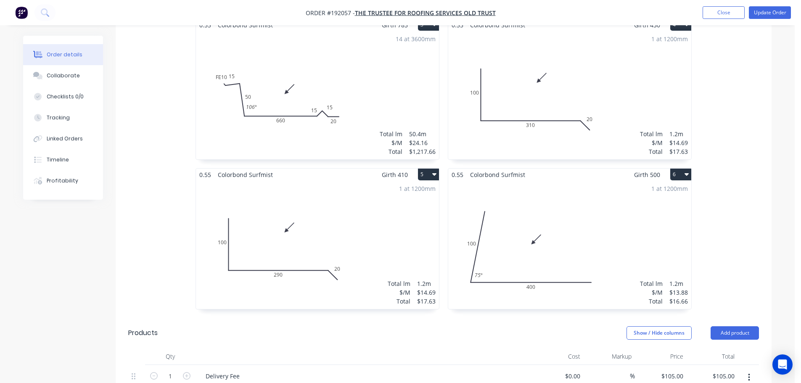
click at [540, 81] on div "1 at 1200mm Total lm $/M Total 1.2m $14.69 $17.63" at bounding box center [569, 95] width 243 height 128
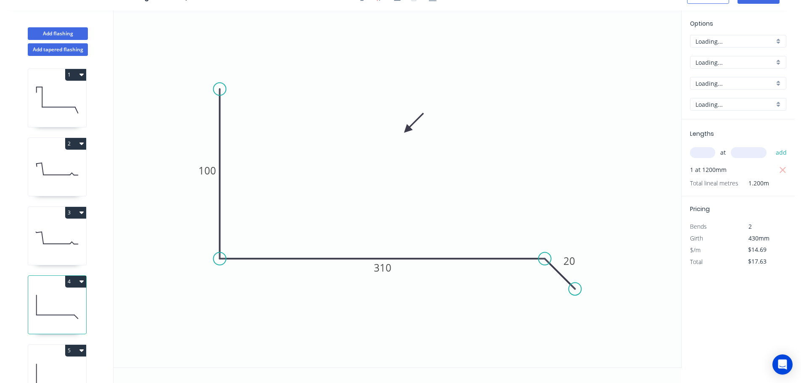
scroll to position [16, 0]
click at [81, 280] on icon "button" at bounding box center [82, 281] width 4 height 7
click at [35, 302] on div "Duplicate" at bounding box center [46, 303] width 65 height 12
type input "$0.00"
click at [384, 268] on tspan "310" at bounding box center [383, 268] width 18 height 14
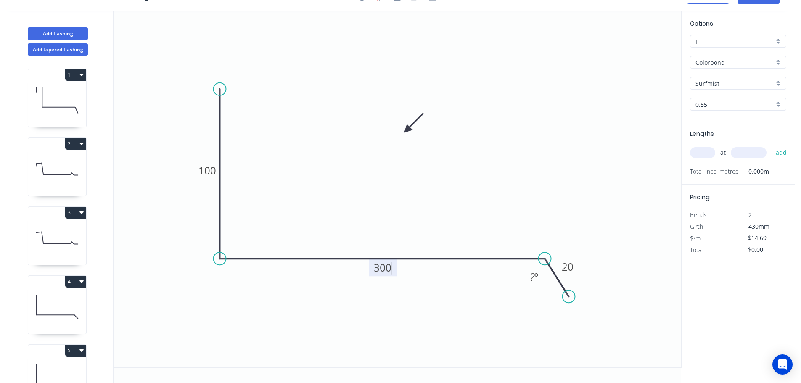
click at [569, 297] on circle at bounding box center [569, 296] width 13 height 13
click at [534, 279] on tspan "?" at bounding box center [533, 277] width 5 height 14
click at [707, 151] on input "text" at bounding box center [702, 152] width 25 height 11
type input "11200"
click at [772, 146] on button "add" at bounding box center [782, 153] width 20 height 14
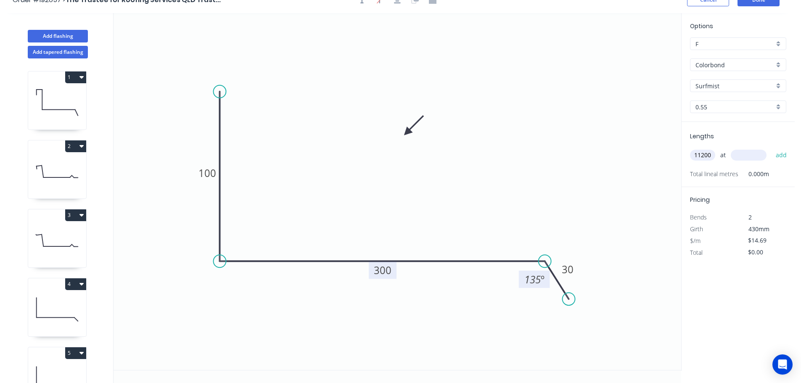
scroll to position [0, 0]
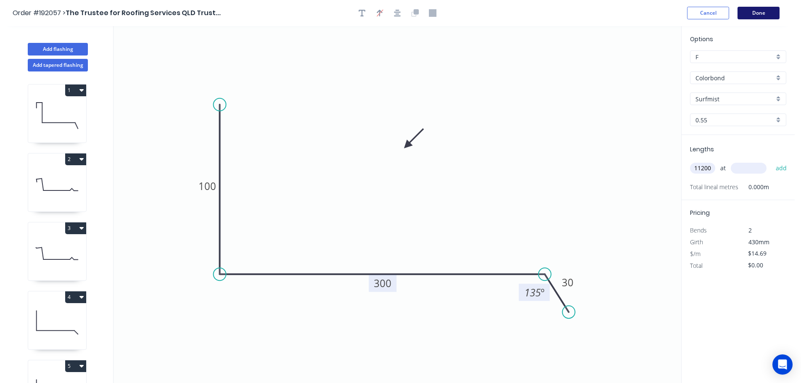
click at [762, 13] on button "Done" at bounding box center [759, 13] width 42 height 13
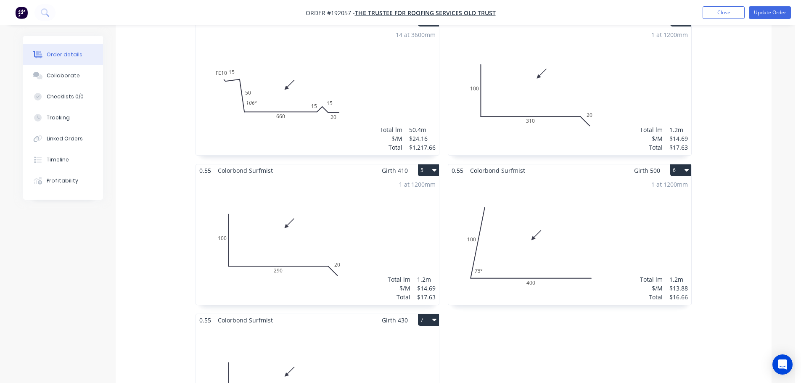
scroll to position [505, 0]
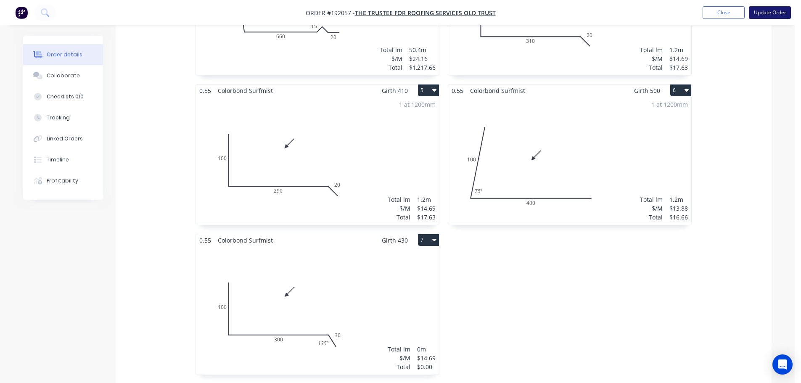
click at [774, 11] on button "Update Order" at bounding box center [770, 12] width 42 height 13
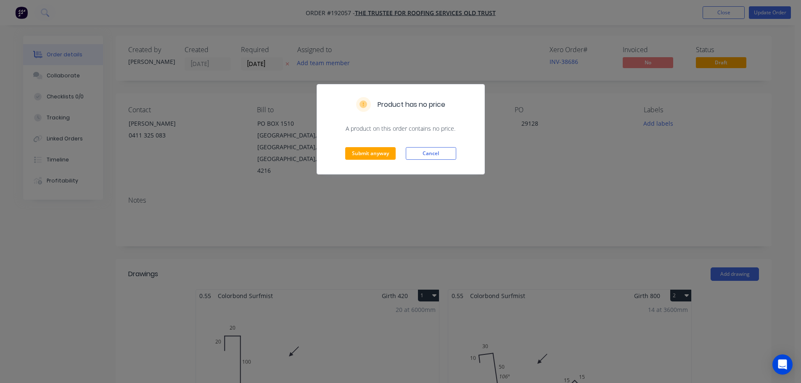
click at [357, 188] on div "Product has no price A product on this order contains no price. Submit anyway C…" at bounding box center [400, 191] width 801 height 383
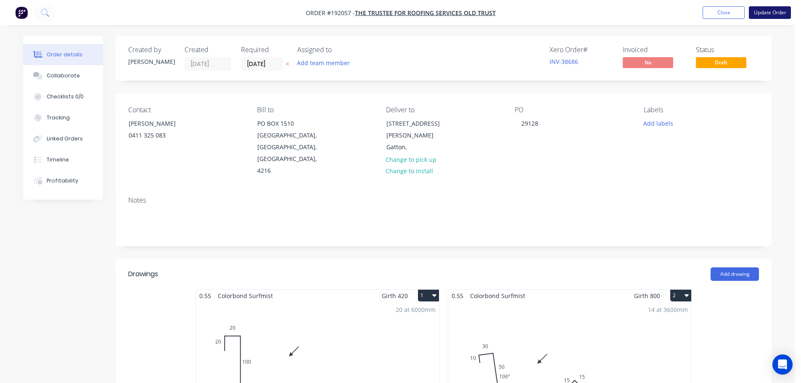
click at [783, 12] on button "Update Order" at bounding box center [770, 12] width 42 height 13
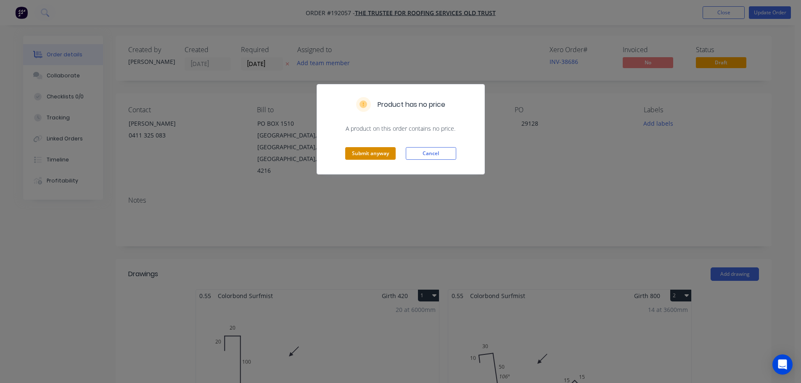
click at [369, 155] on button "Submit anyway" at bounding box center [370, 153] width 50 height 13
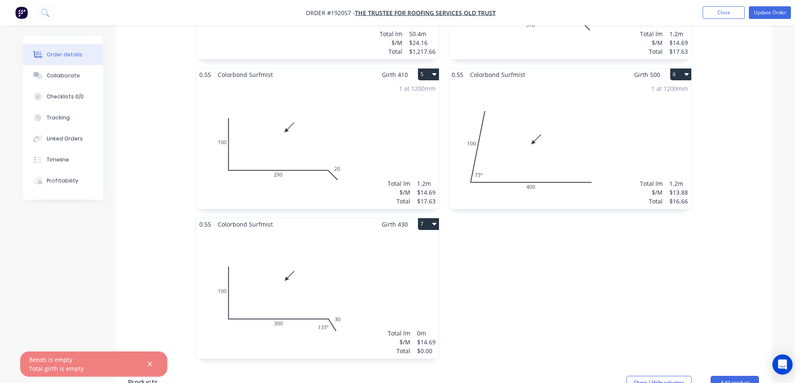
scroll to position [631, 0]
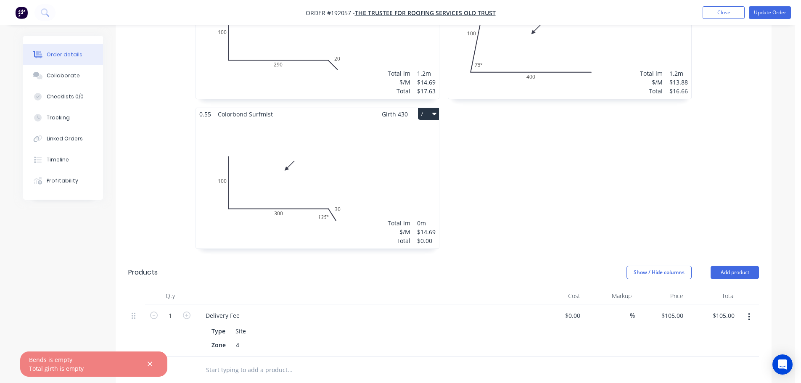
click at [351, 169] on div "Total lm $/M Total 0m $14.69 $0.00" at bounding box center [317, 184] width 243 height 128
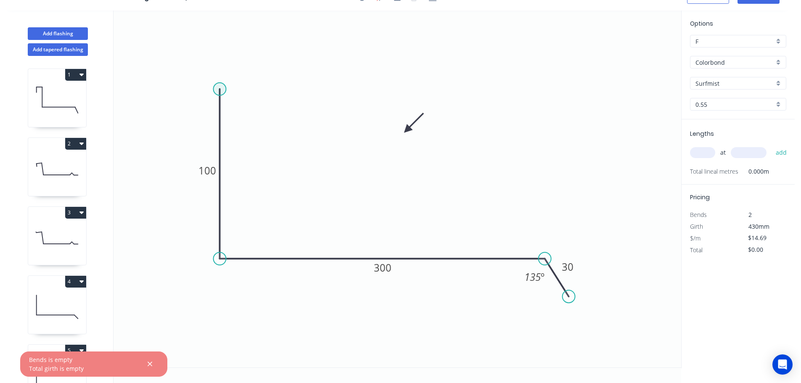
click at [220, 88] on circle at bounding box center [220, 89] width 13 height 13
click at [236, 97] on div "Delete point" at bounding box center [262, 98] width 85 height 17
drag, startPoint x: 216, startPoint y: 259, endPoint x: 216, endPoint y: 239, distance: 19.4
click at [217, 257] on circle at bounding box center [220, 258] width 13 height 13
click at [216, 260] on circle at bounding box center [217, 258] width 13 height 13
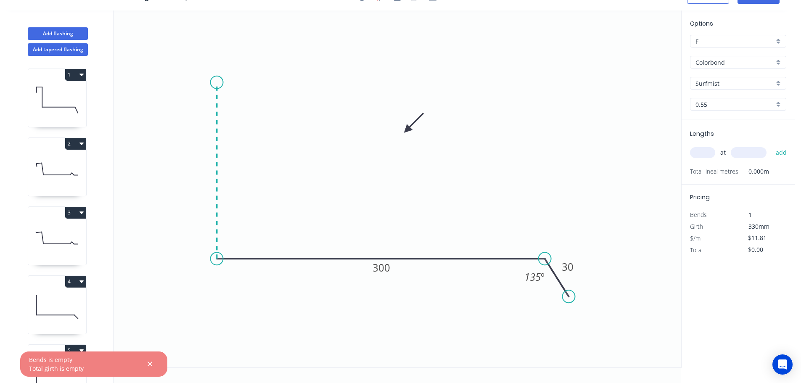
click at [217, 82] on icon "0 300 30 135 º" at bounding box center [398, 189] width 568 height 357
click at [217, 82] on circle at bounding box center [217, 82] width 13 height 13
click at [205, 166] on tspan "?" at bounding box center [204, 167] width 4 height 14
type input "$14.69"
click at [703, 153] on input "text" at bounding box center [702, 152] width 25 height 11
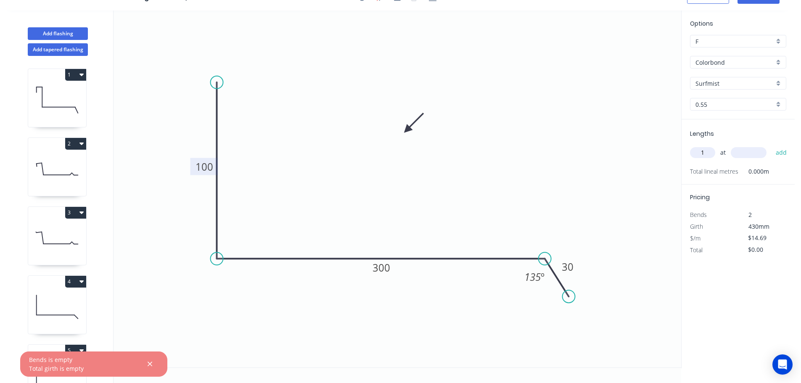
type input "1"
type input "1200"
click at [772, 146] on button "add" at bounding box center [782, 153] width 20 height 14
type input "$17.63"
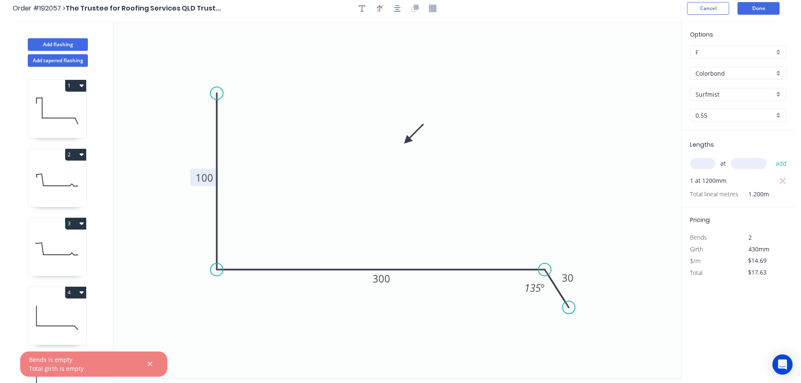
scroll to position [0, 0]
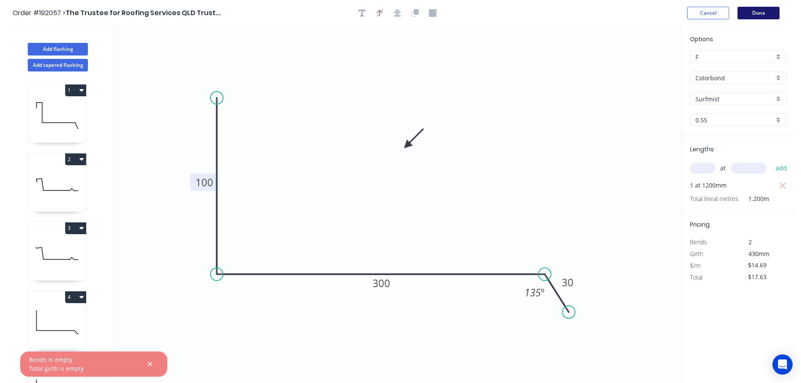
click at [766, 13] on button "Done" at bounding box center [759, 13] width 42 height 13
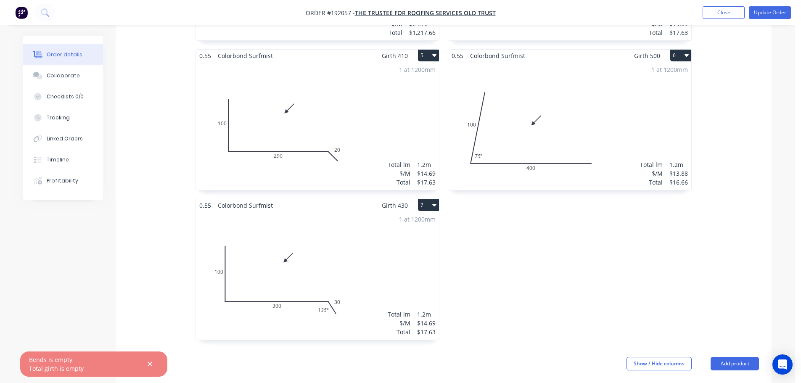
scroll to position [547, 0]
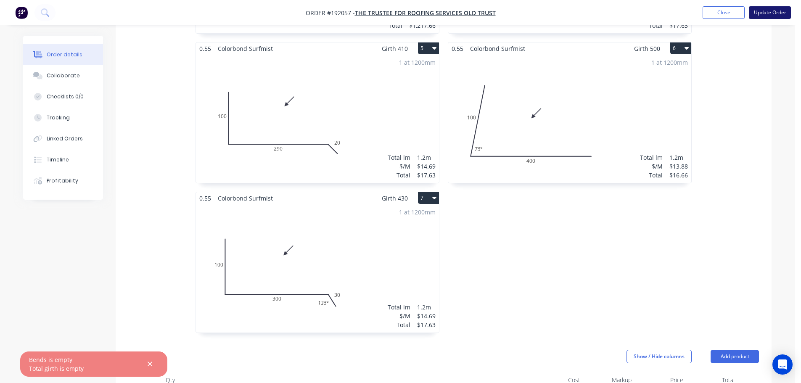
click at [779, 11] on button "Update Order" at bounding box center [770, 12] width 42 height 13
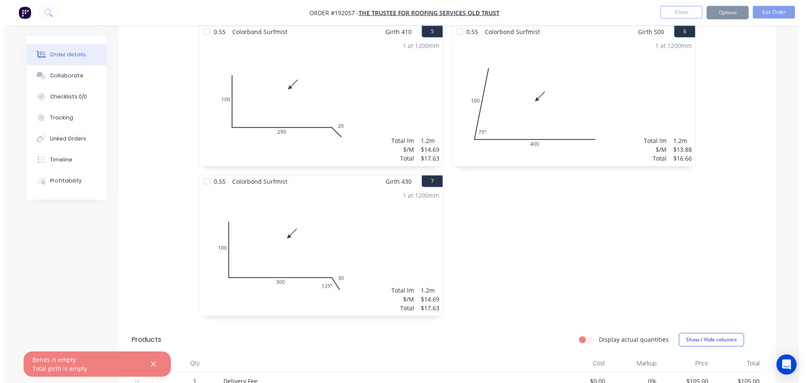
scroll to position [0, 0]
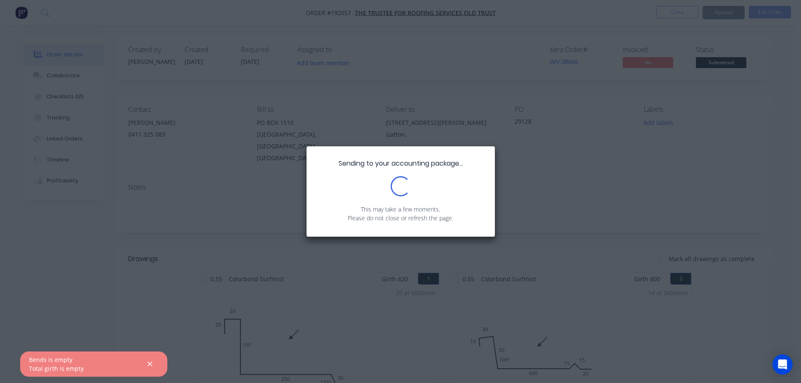
click at [149, 365] on icon "button" at bounding box center [150, 364] width 5 height 5
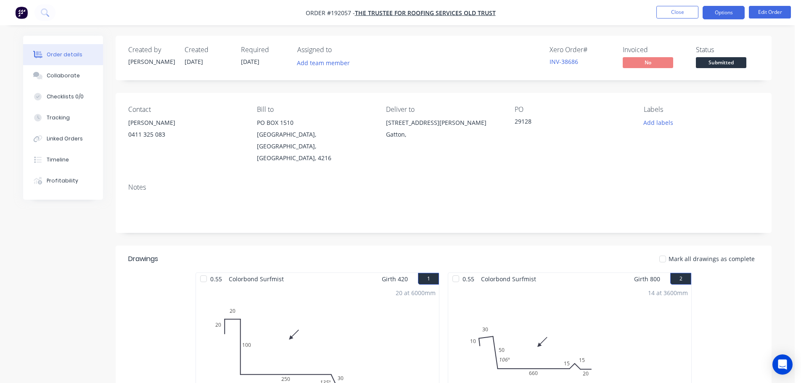
click at [729, 10] on button "Options" at bounding box center [724, 12] width 42 height 13
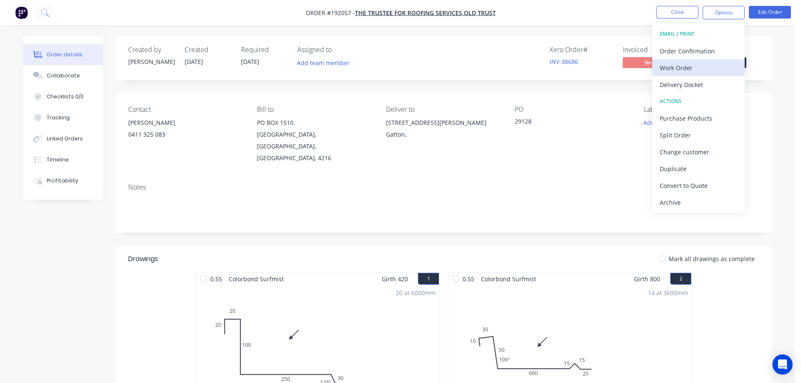
click at [669, 70] on div "Work Order" at bounding box center [698, 68] width 77 height 12
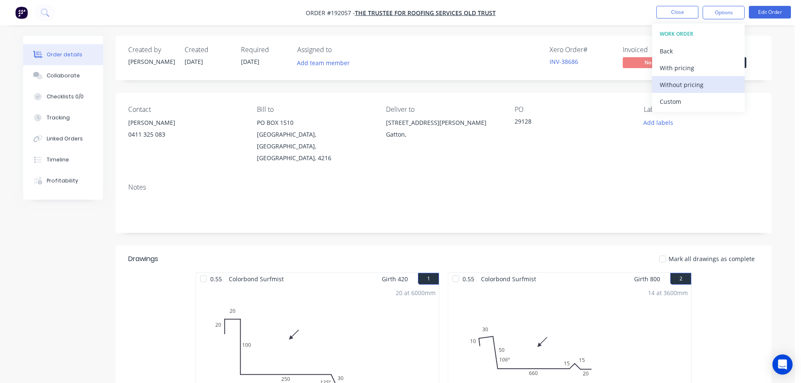
click at [671, 83] on div "Without pricing" at bounding box center [698, 85] width 77 height 12
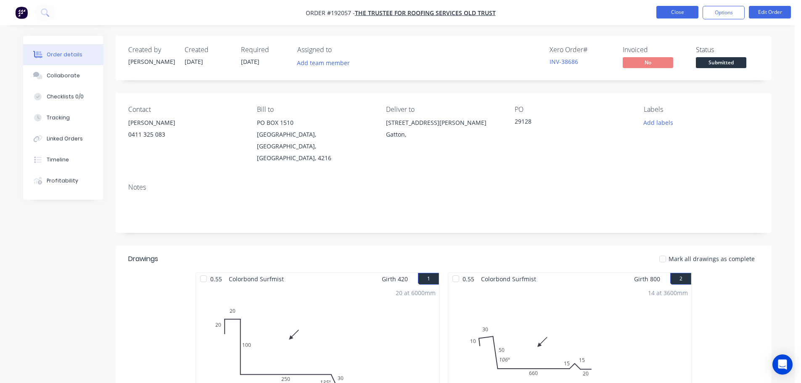
click at [686, 8] on button "Close" at bounding box center [678, 12] width 42 height 13
